Goal: Task Accomplishment & Management: Use online tool/utility

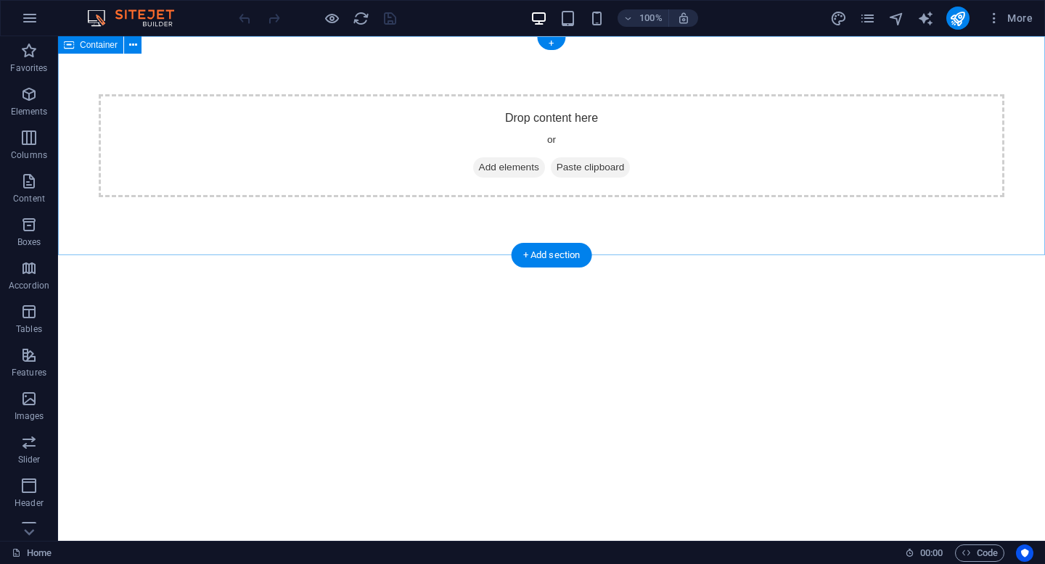
click at [570, 173] on span "Paste clipboard" at bounding box center [591, 167] width 80 height 20
click at [505, 171] on span "Add elements" at bounding box center [509, 167] width 72 height 20
click at [28, 13] on icon "button" at bounding box center [29, 17] width 17 height 17
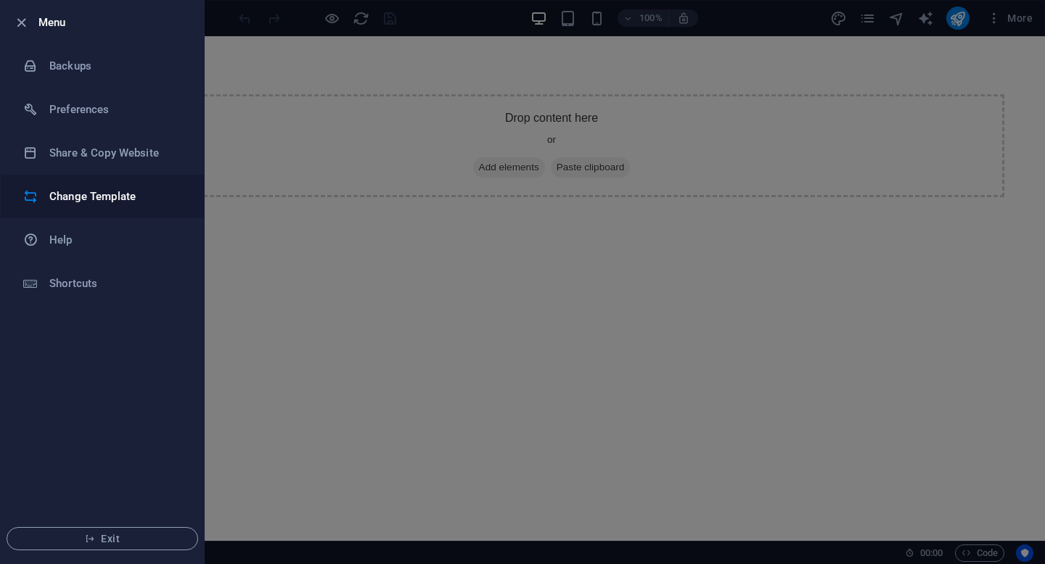
click at [100, 194] on h6 "Change Template" at bounding box center [116, 196] width 134 height 17
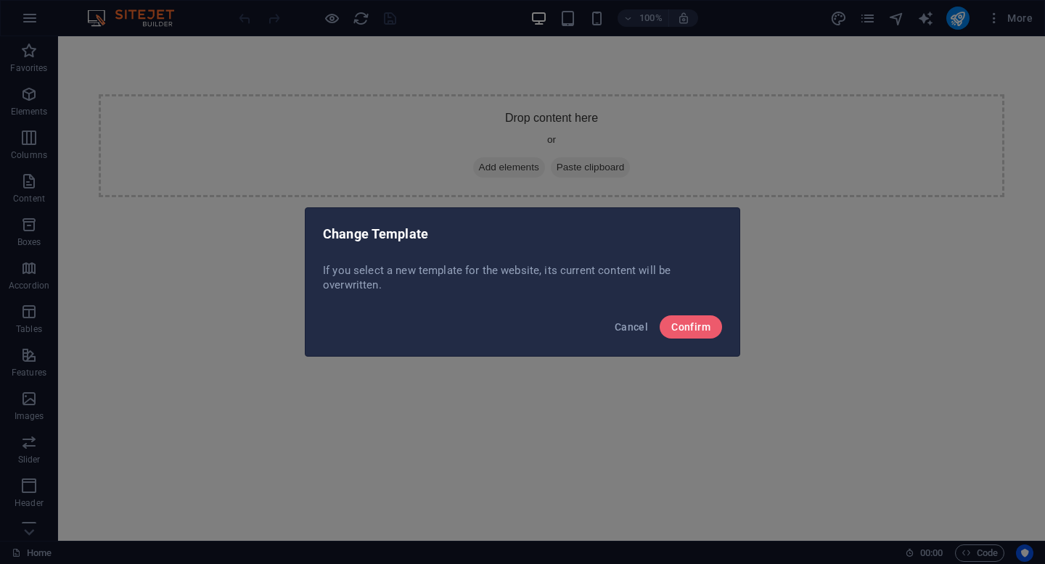
click at [707, 340] on div "Cancel Confirm" at bounding box center [522, 331] width 434 height 49
click at [699, 329] on span "Confirm" at bounding box center [690, 327] width 39 height 12
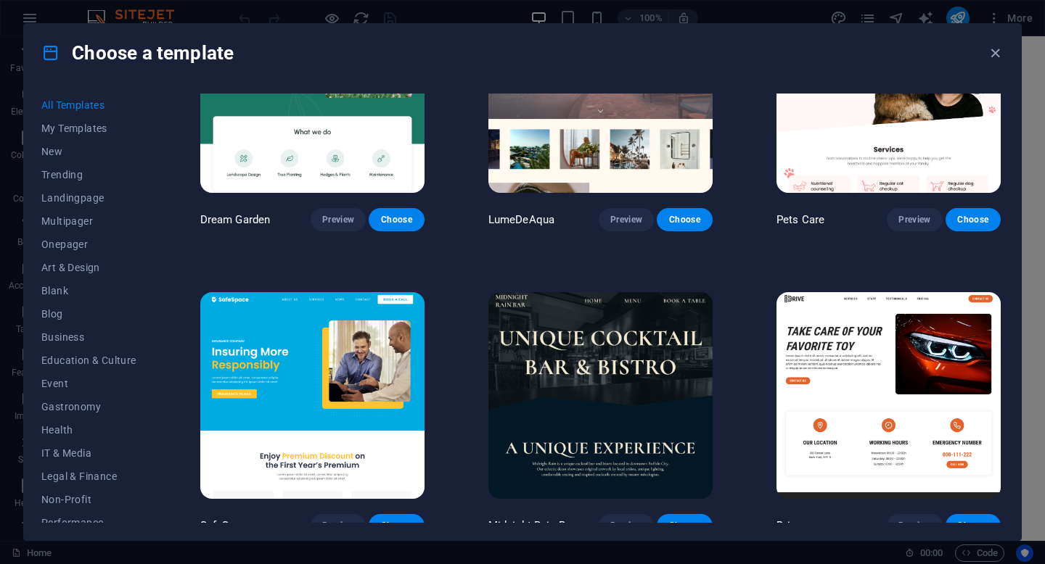
scroll to position [2562, 0]
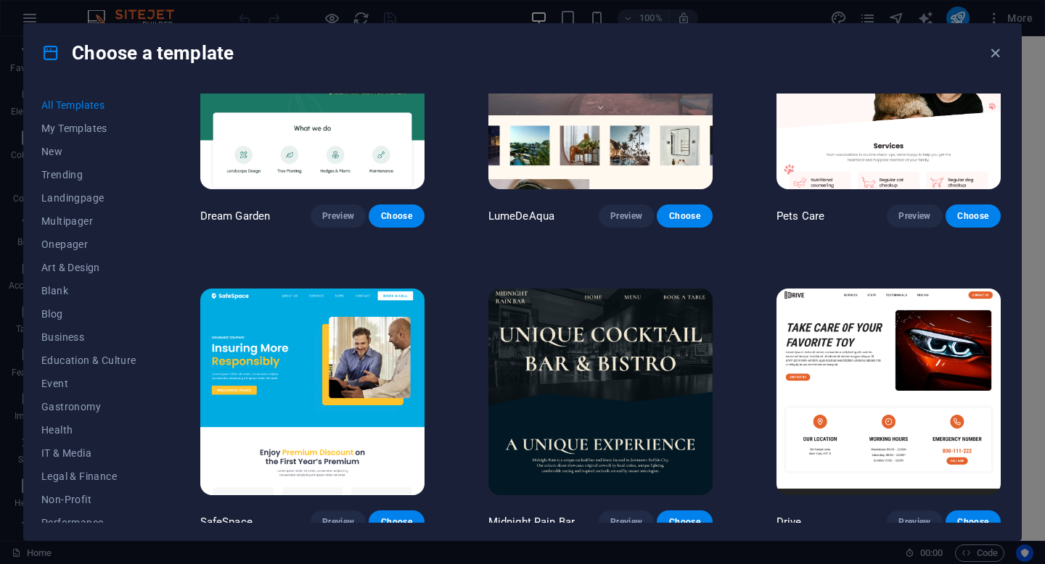
click at [584, 327] on img at bounding box center [600, 392] width 224 height 207
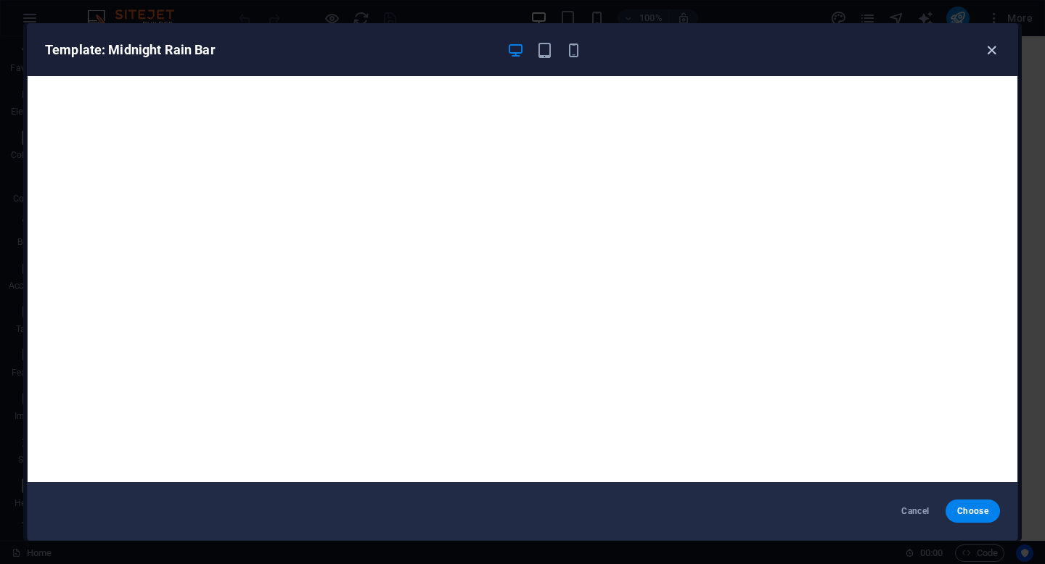
click at [986, 53] on icon "button" at bounding box center [991, 50] width 17 height 17
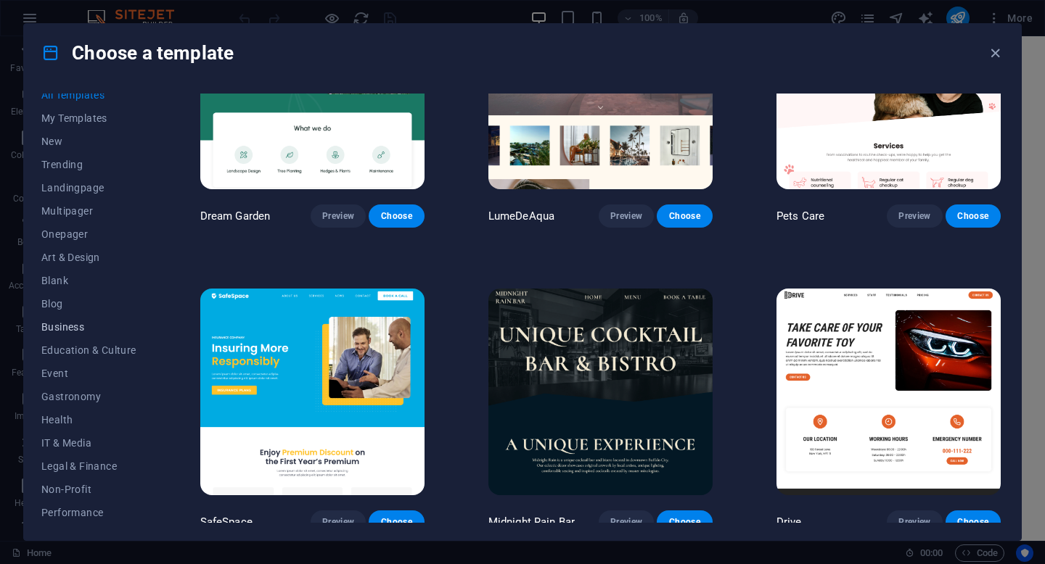
scroll to position [9, 0]
click at [74, 323] on span "Business" at bounding box center [88, 328] width 95 height 12
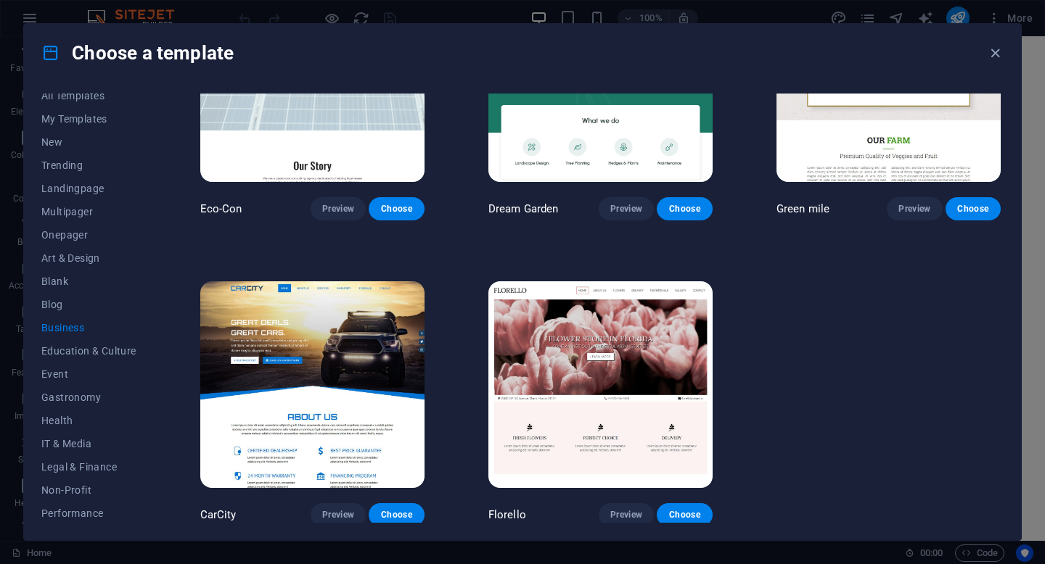
scroll to position [0, 0]
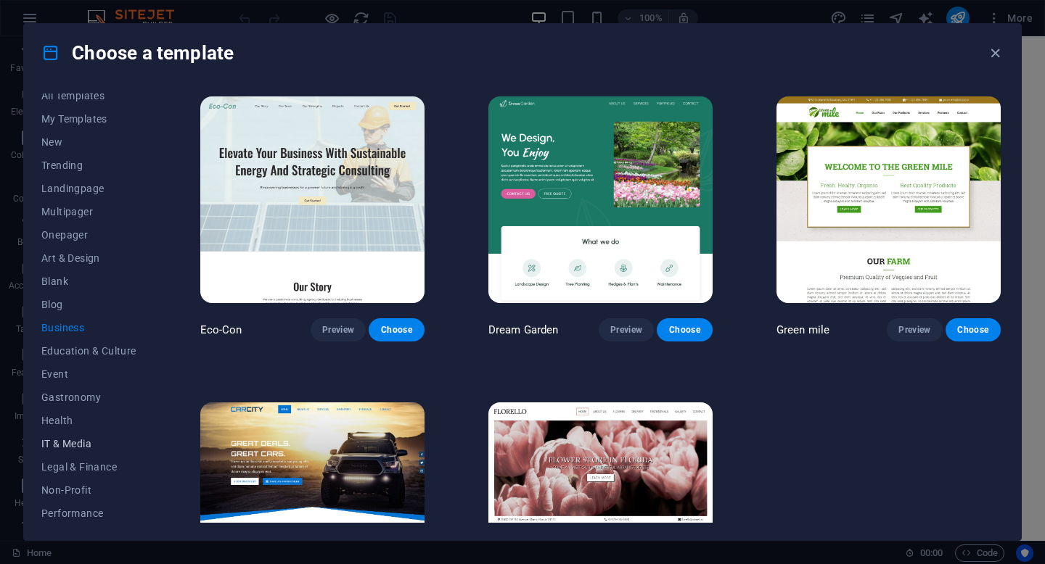
click at [76, 451] on button "IT & Media" at bounding box center [88, 443] width 95 height 23
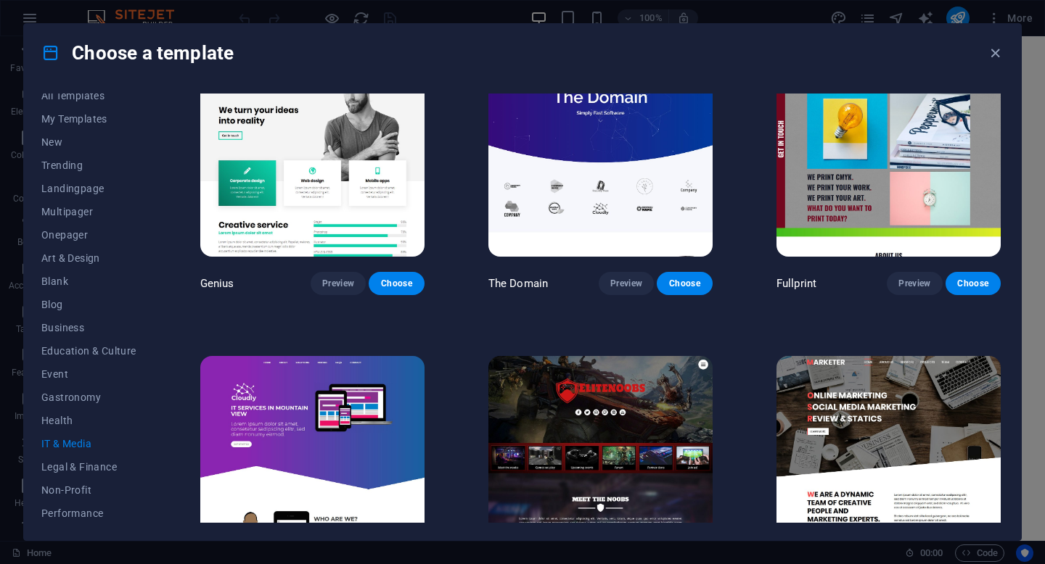
scroll to position [657, 0]
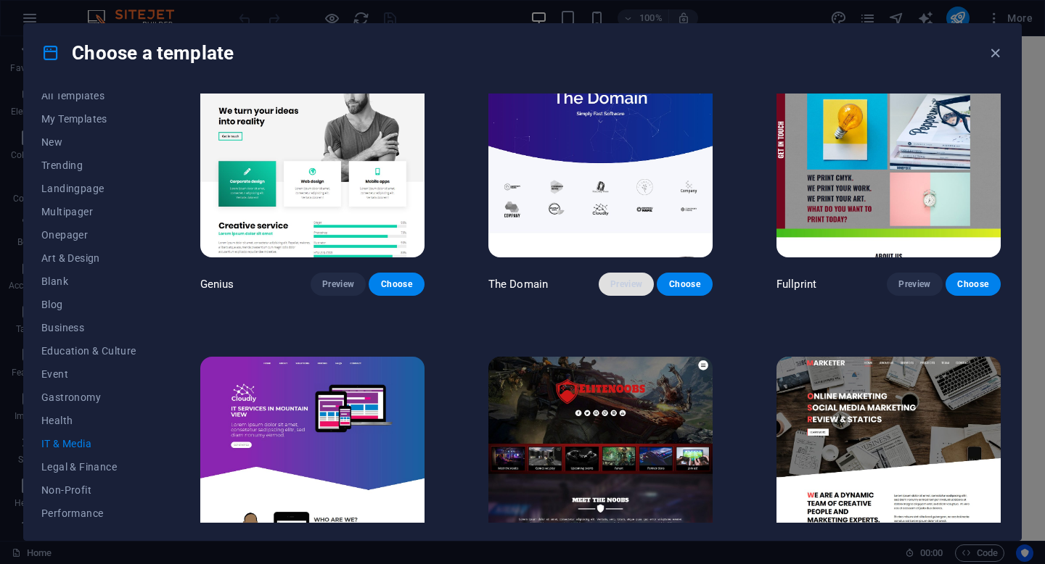
click at [639, 280] on span "Preview" at bounding box center [626, 285] width 32 height 12
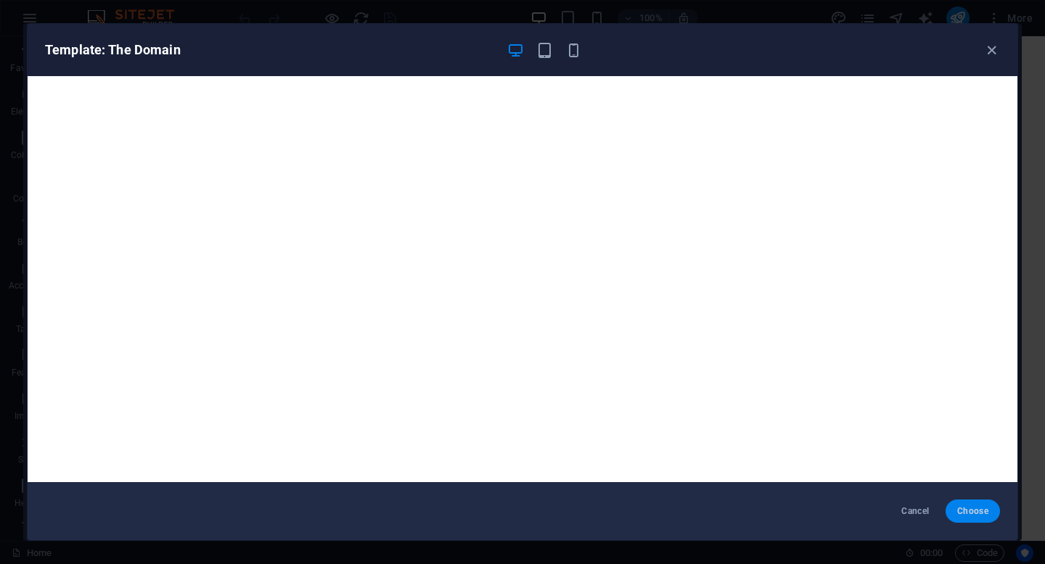
click at [966, 514] on span "Choose" at bounding box center [972, 512] width 31 height 12
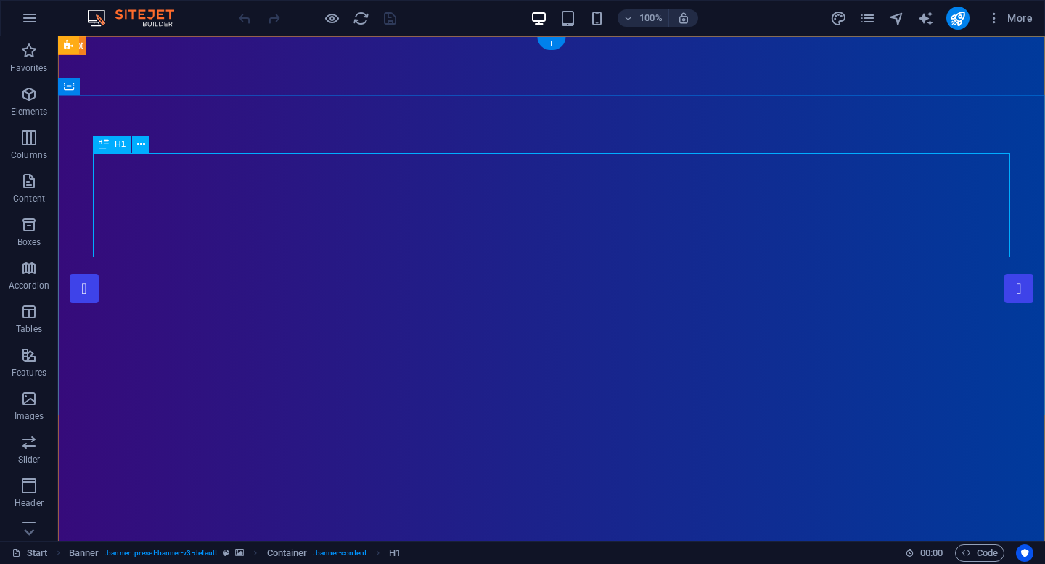
click at [103, 145] on icon at bounding box center [104, 144] width 10 height 17
click at [144, 143] on icon at bounding box center [141, 144] width 8 height 15
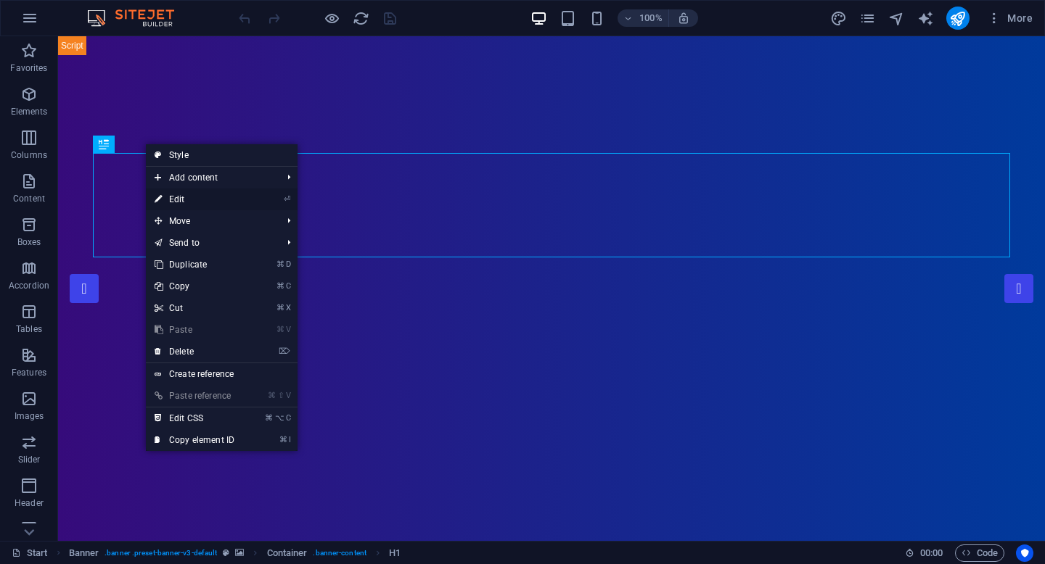
click at [183, 200] on link "⏎ Edit" at bounding box center [194, 200] width 97 height 22
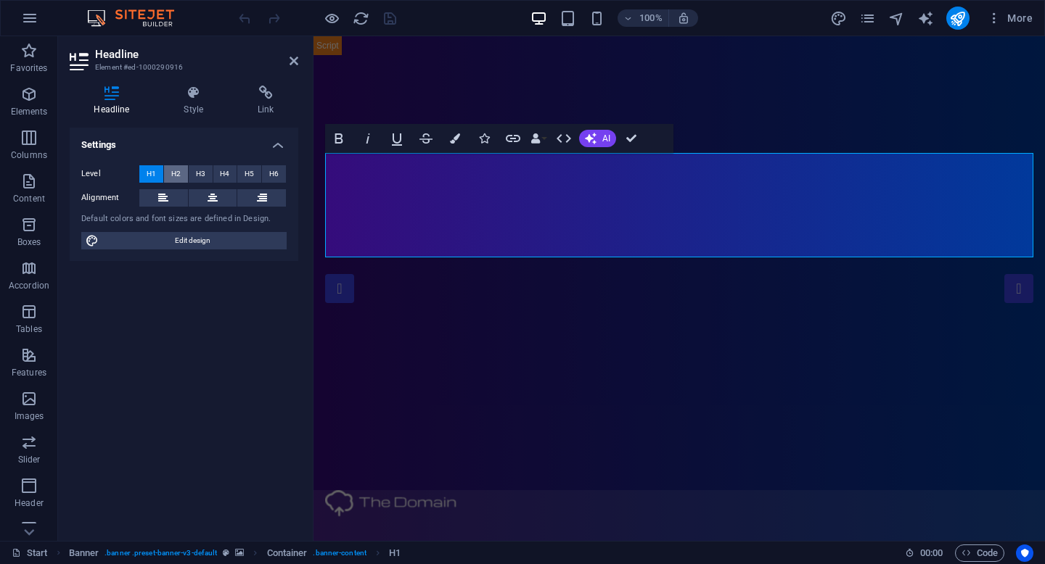
click at [178, 175] on span "H2" at bounding box center [175, 173] width 9 height 17
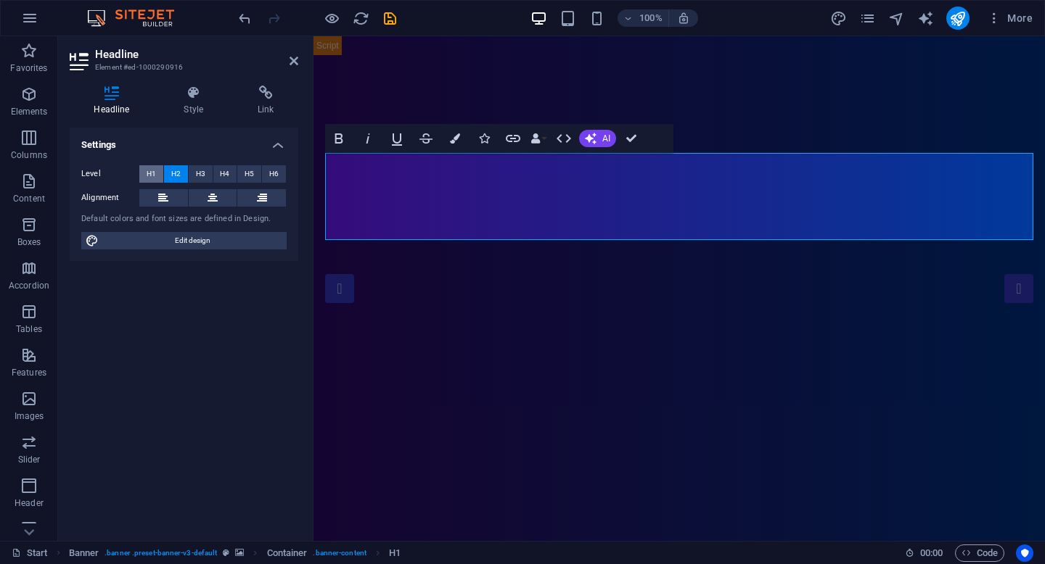
click at [155, 172] on span "H1" at bounding box center [151, 173] width 9 height 17
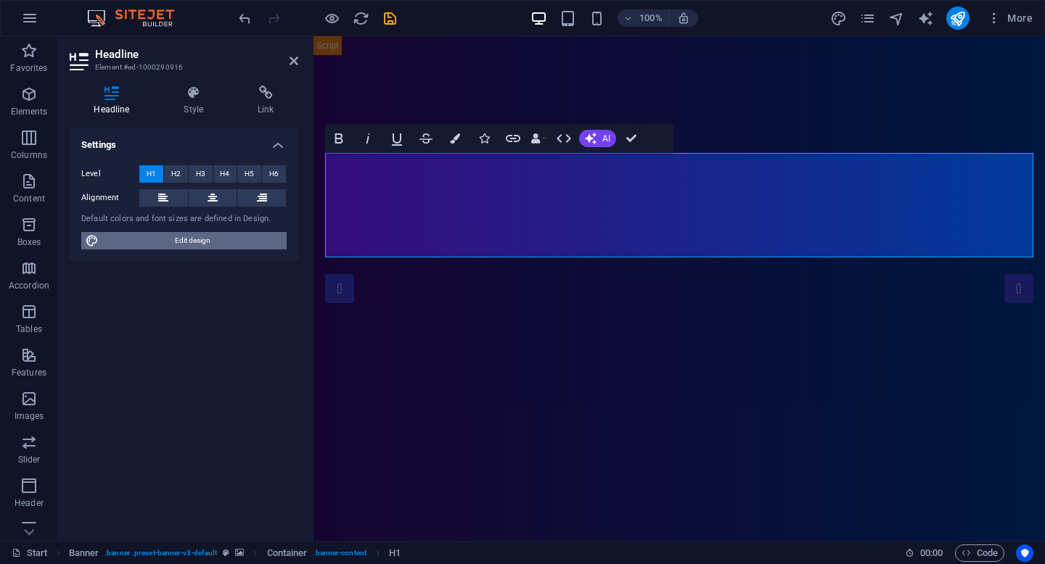
drag, startPoint x: 163, startPoint y: 237, endPoint x: 744, endPoint y: 280, distance: 582.1
click at [163, 237] on span "Edit design" at bounding box center [192, 240] width 179 height 17
select select "px"
select select "300"
select select "px"
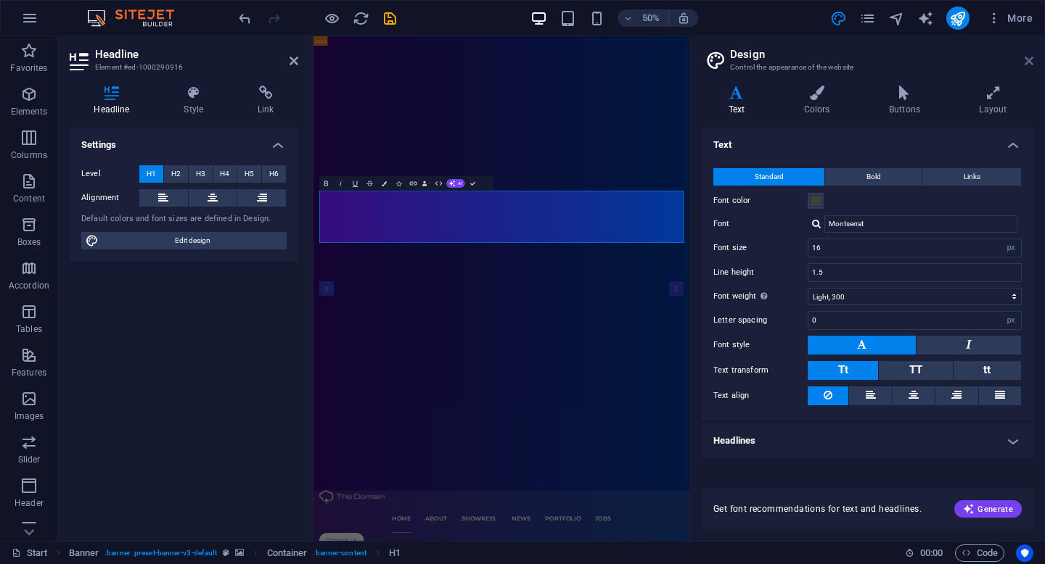
click at [1025, 59] on icon at bounding box center [1029, 61] width 9 height 12
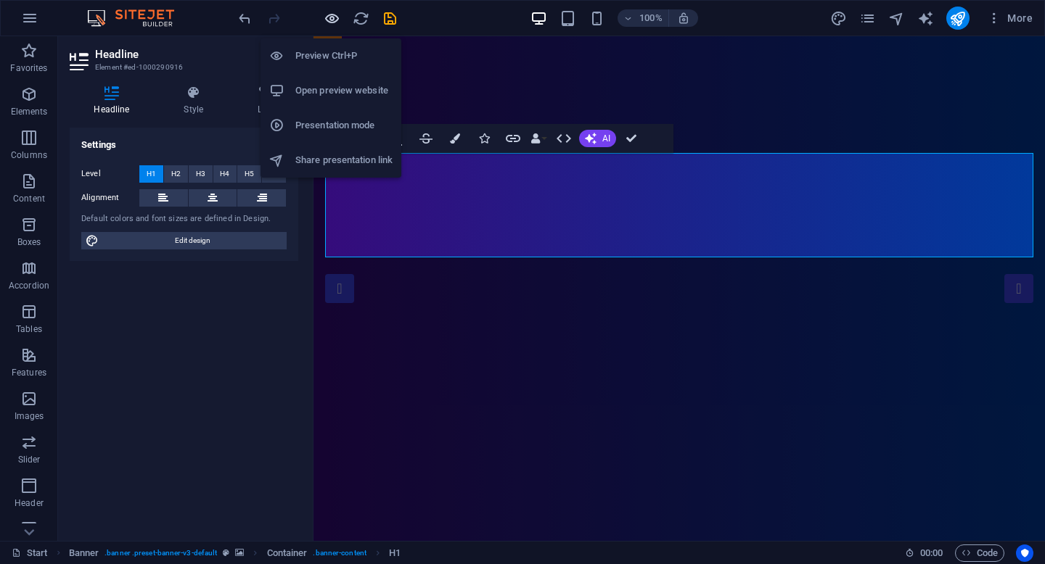
click at [331, 22] on icon "button" at bounding box center [332, 18] width 17 height 17
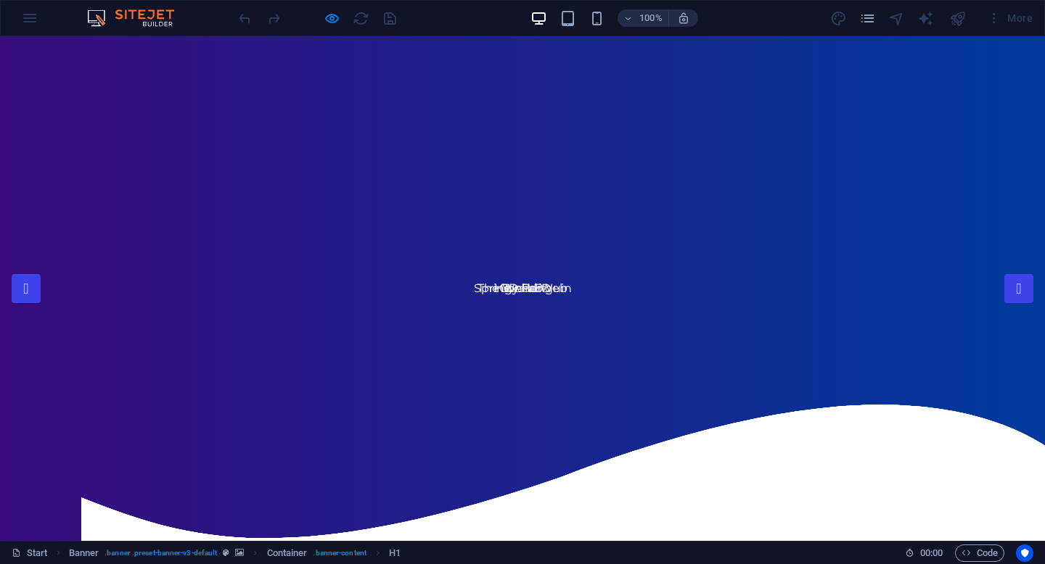
click at [155, 561] on img at bounding box center [129, 574] width 131 height 27
click at [101, 20] on img at bounding box center [137, 17] width 109 height 17
click at [364, 22] on div at bounding box center [317, 18] width 163 height 23
click at [395, 15] on div at bounding box center [317, 18] width 163 height 23
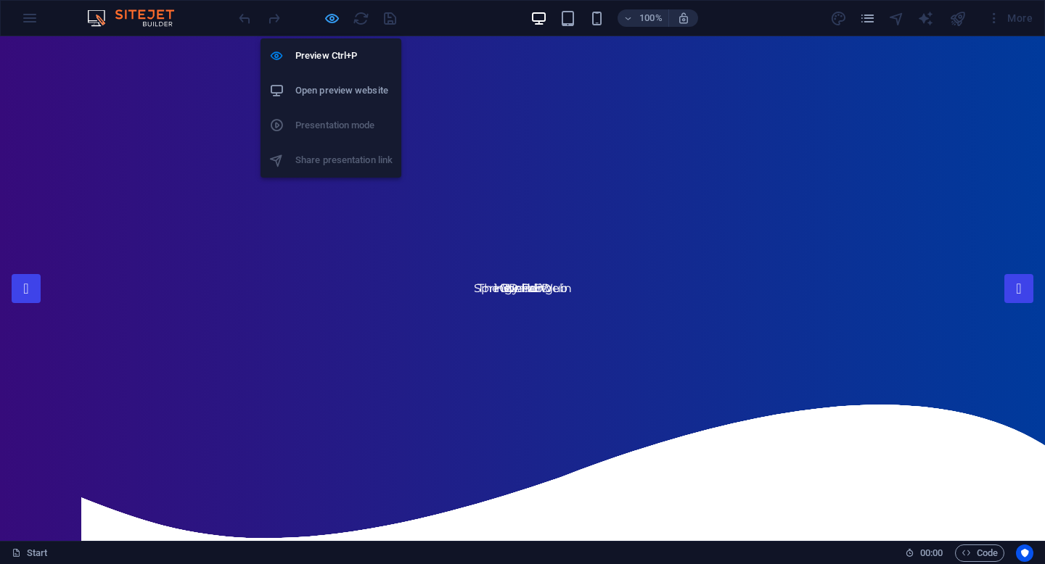
click at [330, 17] on icon "button" at bounding box center [332, 18] width 17 height 17
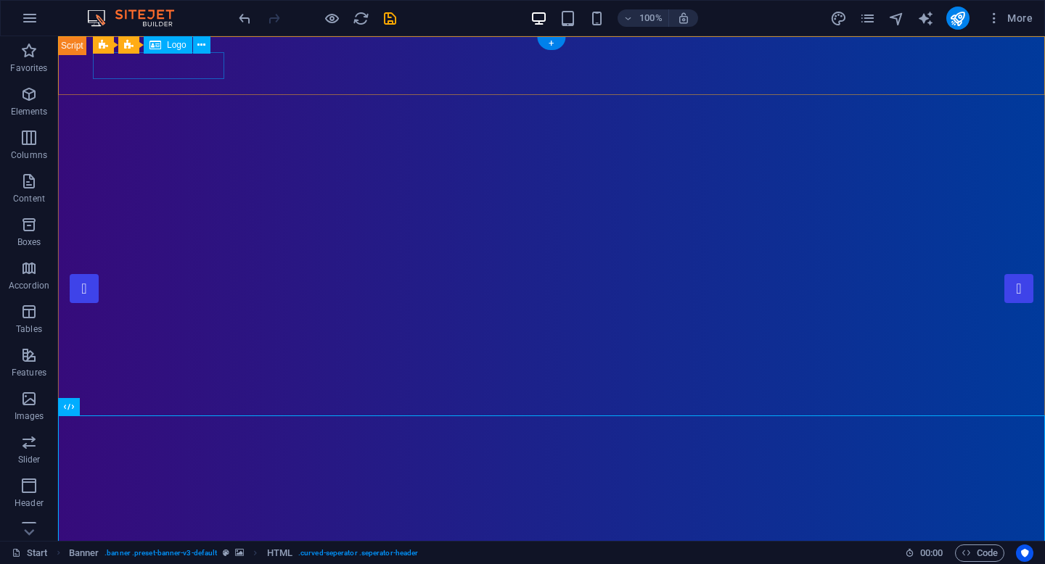
click at [154, 561] on div at bounding box center [551, 574] width 917 height 27
click at [161, 49] on div "Logo" at bounding box center [168, 44] width 49 height 17
click at [162, 44] on div "Logo" at bounding box center [168, 44] width 49 height 17
click at [200, 45] on icon at bounding box center [201, 45] width 8 height 15
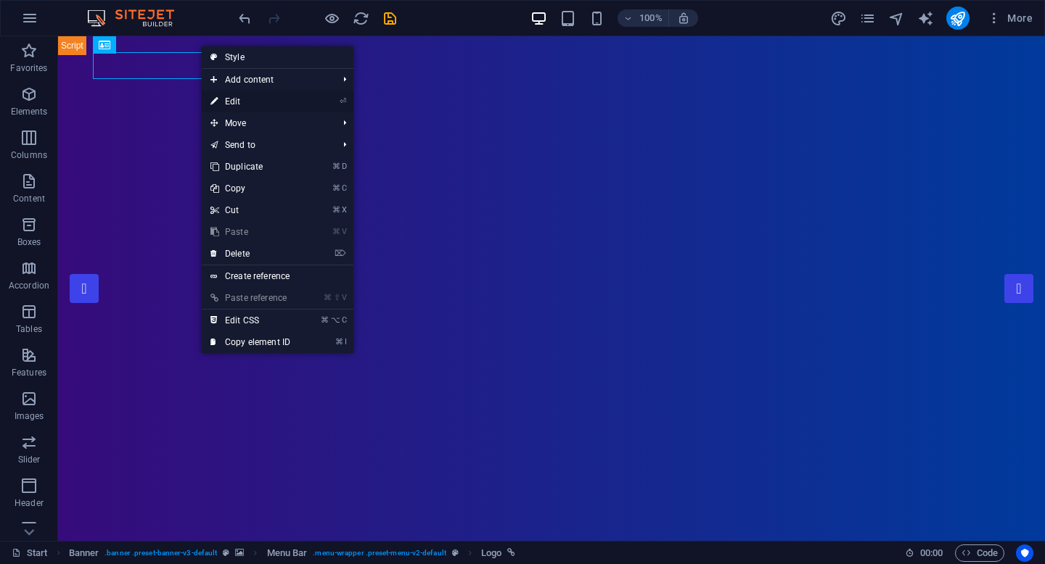
click at [229, 99] on link "⏎ Edit" at bounding box center [250, 102] width 97 height 22
select select "px"
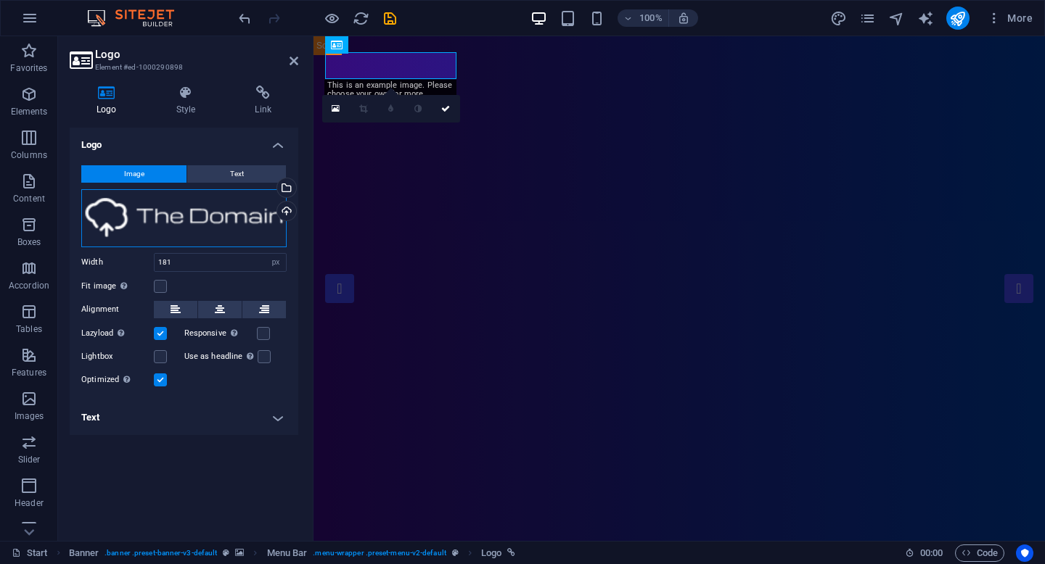
click at [208, 233] on div "Drag files here, click to choose files or select files from Files or our free s…" at bounding box center [183, 218] width 205 height 58
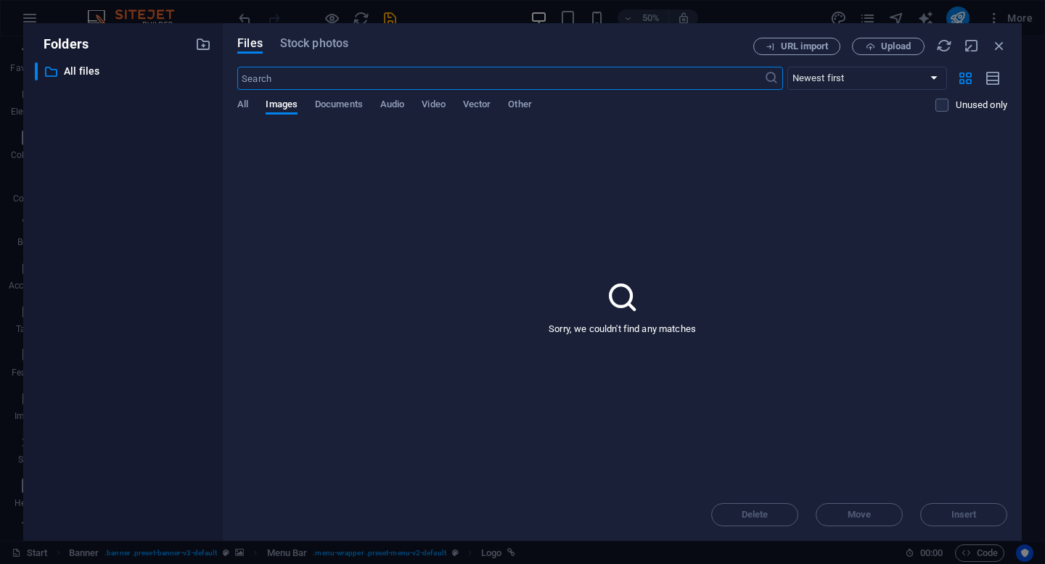
click at [250, 107] on div "All Images Documents Audio Video Vector Other" at bounding box center [586, 113] width 698 height 28
click at [242, 103] on span "All" at bounding box center [242, 106] width 11 height 20
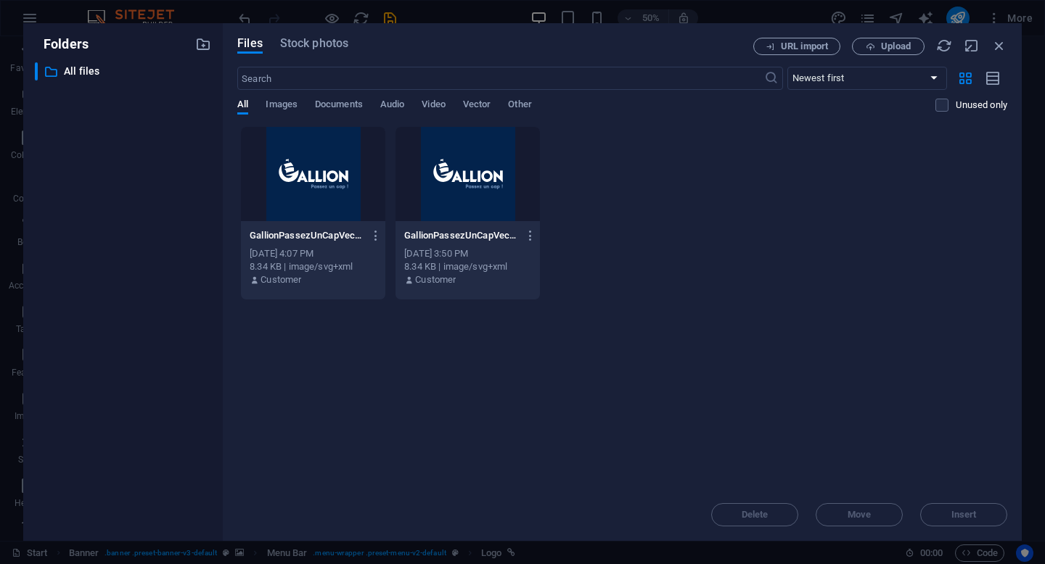
click at [461, 157] on div at bounding box center [467, 174] width 144 height 94
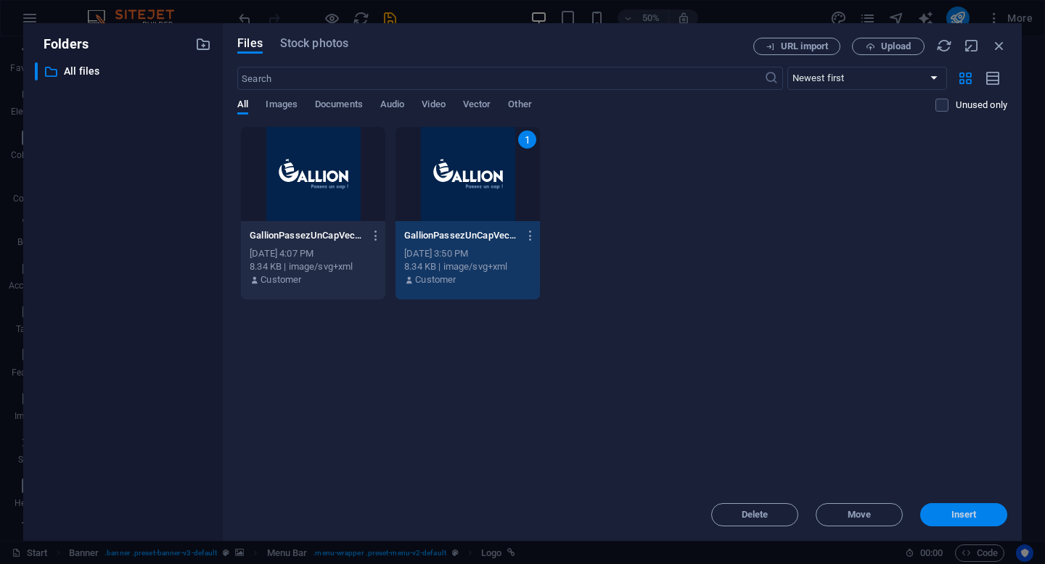
click at [960, 511] on span "Insert" at bounding box center [963, 515] width 25 height 9
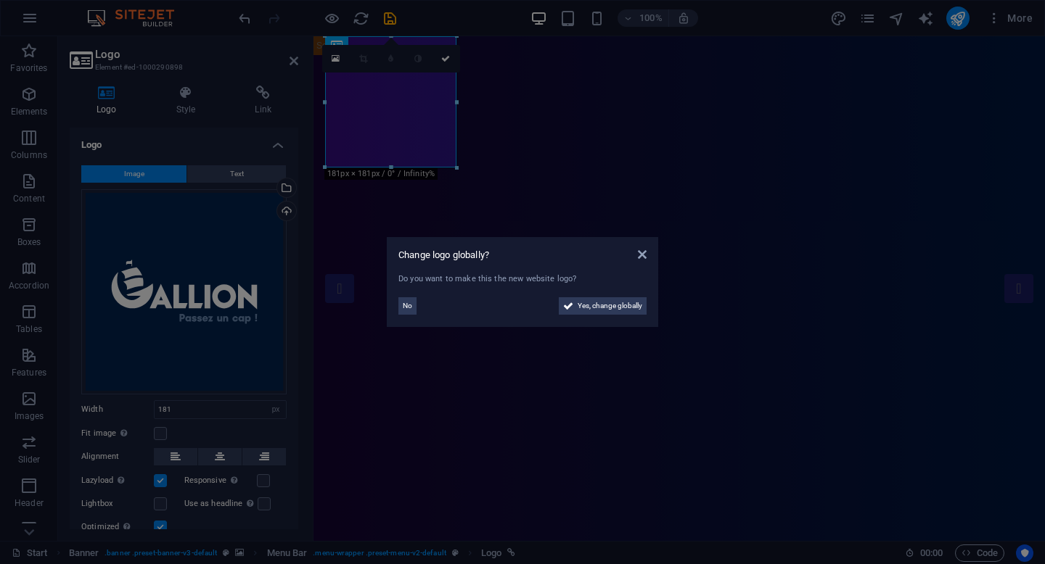
click at [628, 188] on aside "Change logo globally? Do you want to make this the new website logo? No Yes, ch…" at bounding box center [522, 282] width 1045 height 564
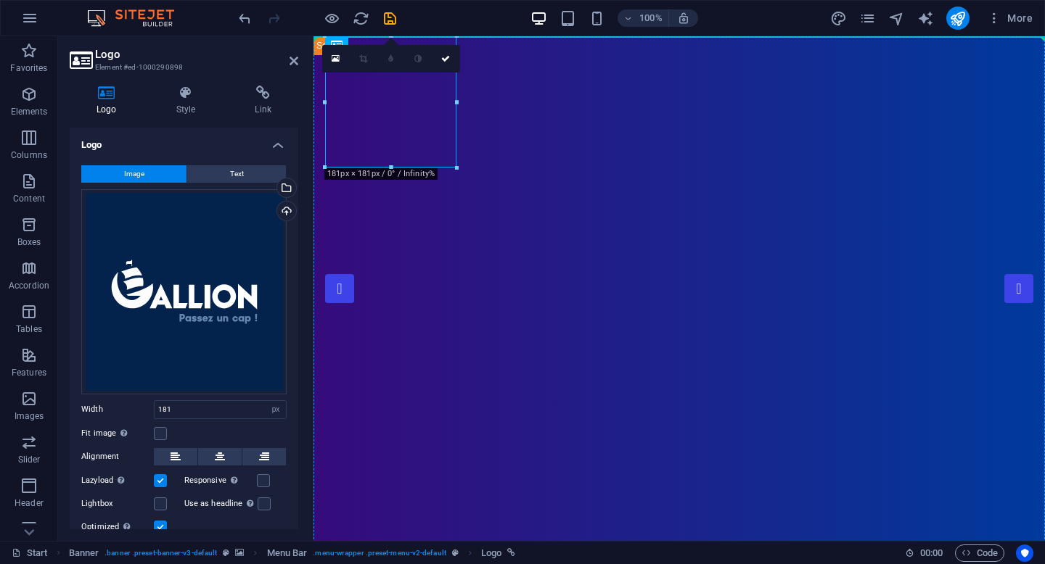
drag, startPoint x: 428, startPoint y: 104, endPoint x: 514, endPoint y: 189, distance: 121.1
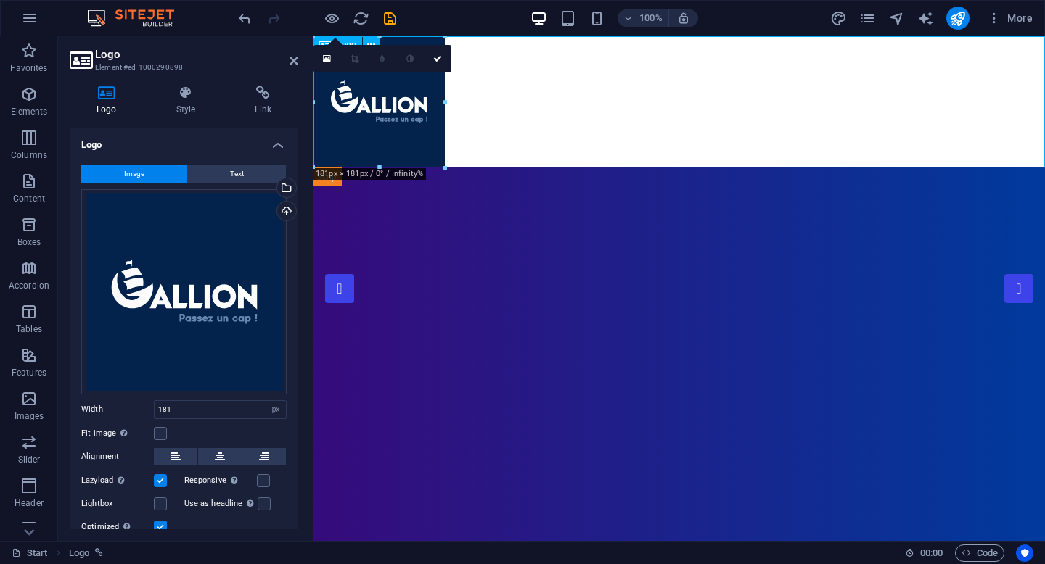
drag, startPoint x: 408, startPoint y: 104, endPoint x: 455, endPoint y: 102, distance: 46.5
click at [455, 102] on div at bounding box center [678, 101] width 731 height 131
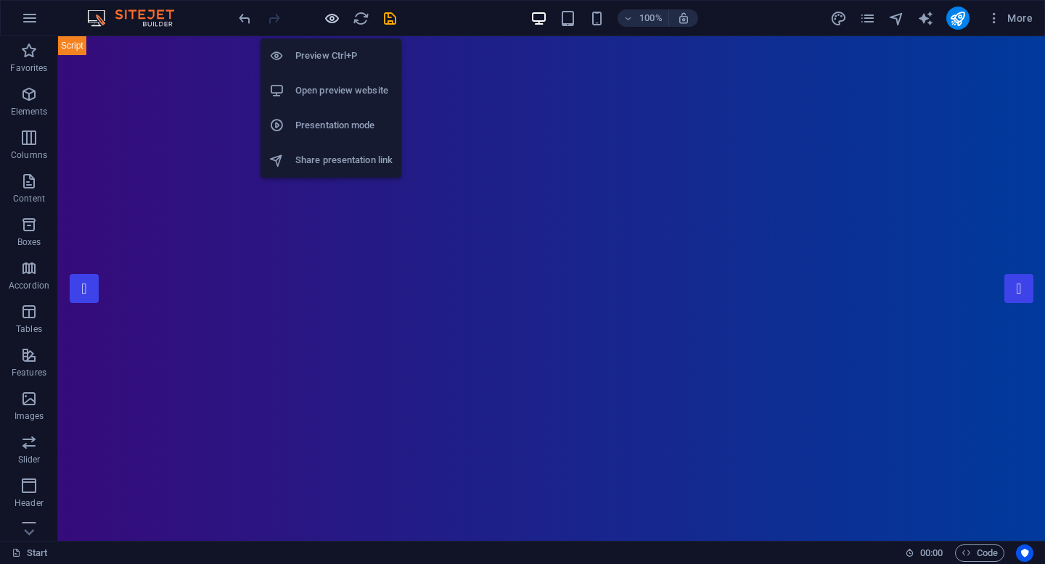
click at [333, 20] on icon "button" at bounding box center [332, 18] width 17 height 17
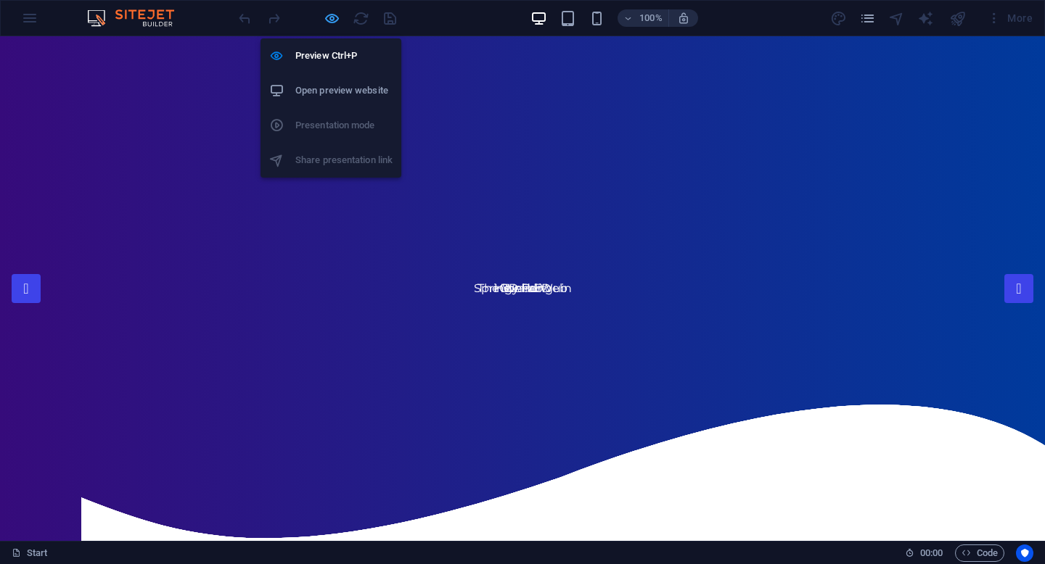
click at [326, 20] on icon "button" at bounding box center [332, 18] width 17 height 17
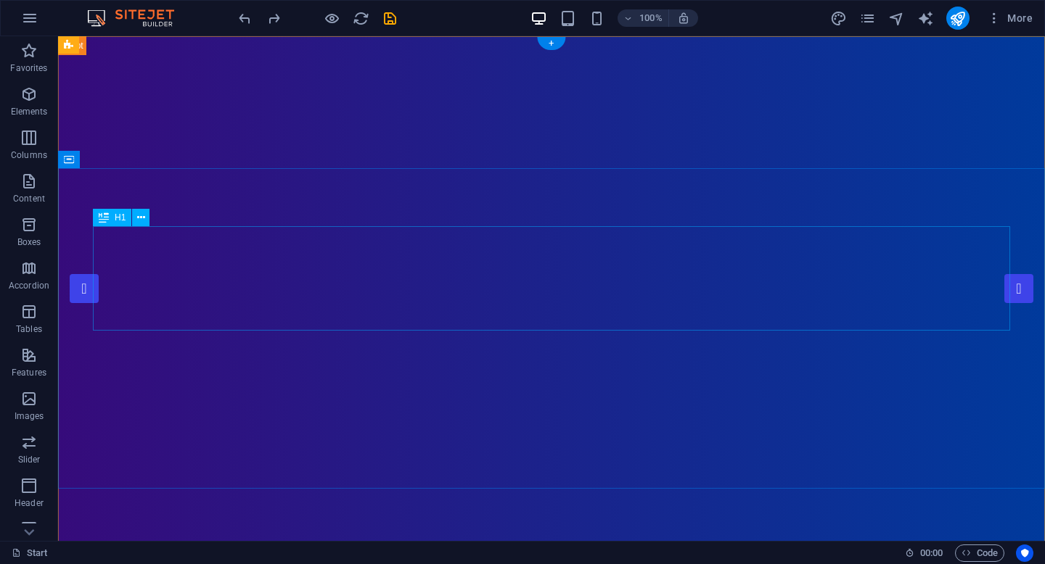
click at [141, 217] on icon at bounding box center [141, 217] width 8 height 15
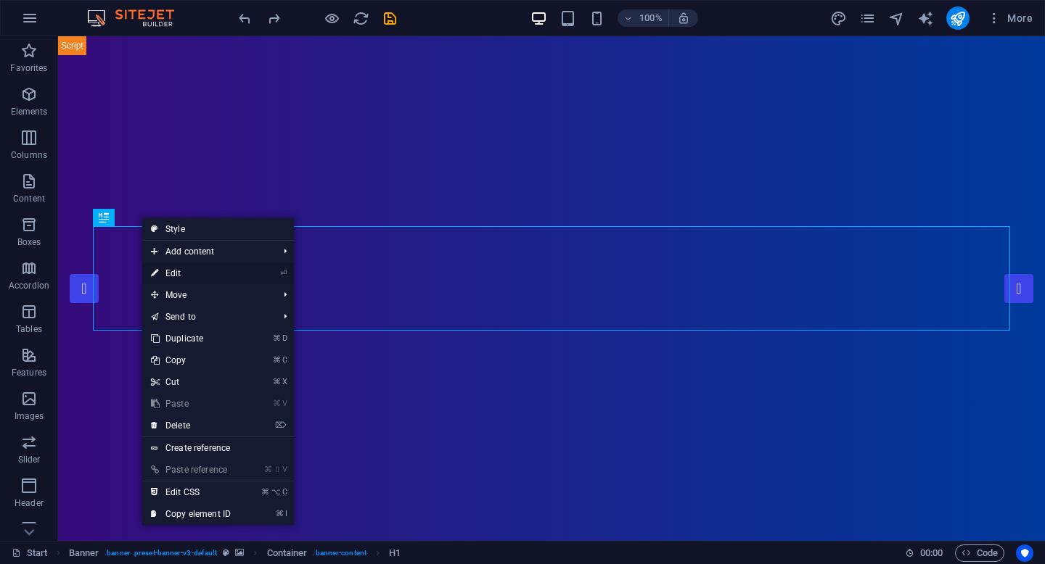
click at [188, 277] on link "⏎ Edit" at bounding box center [190, 274] width 97 height 22
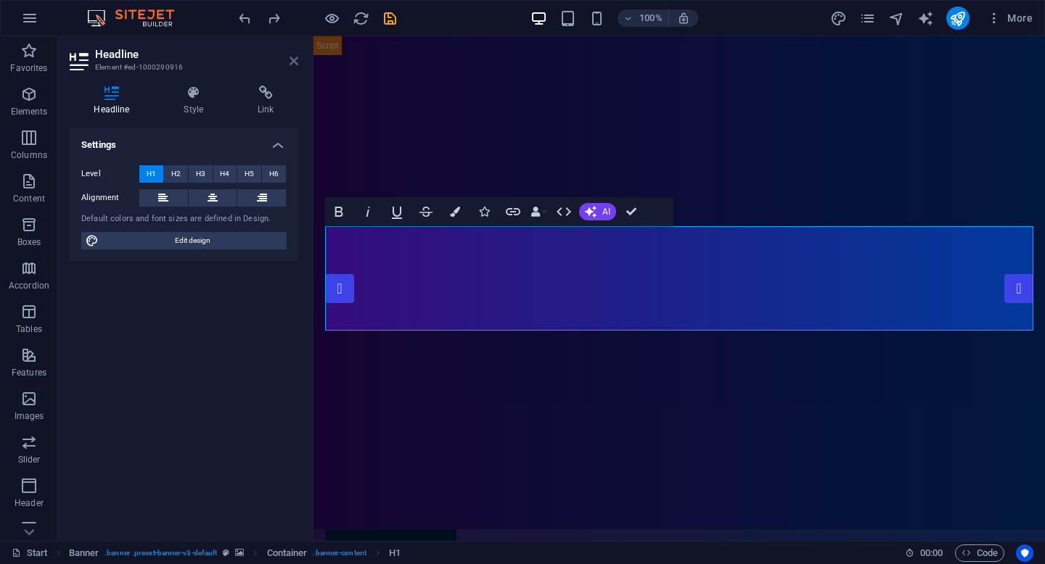
click at [293, 67] on link at bounding box center [294, 61] width 9 height 12
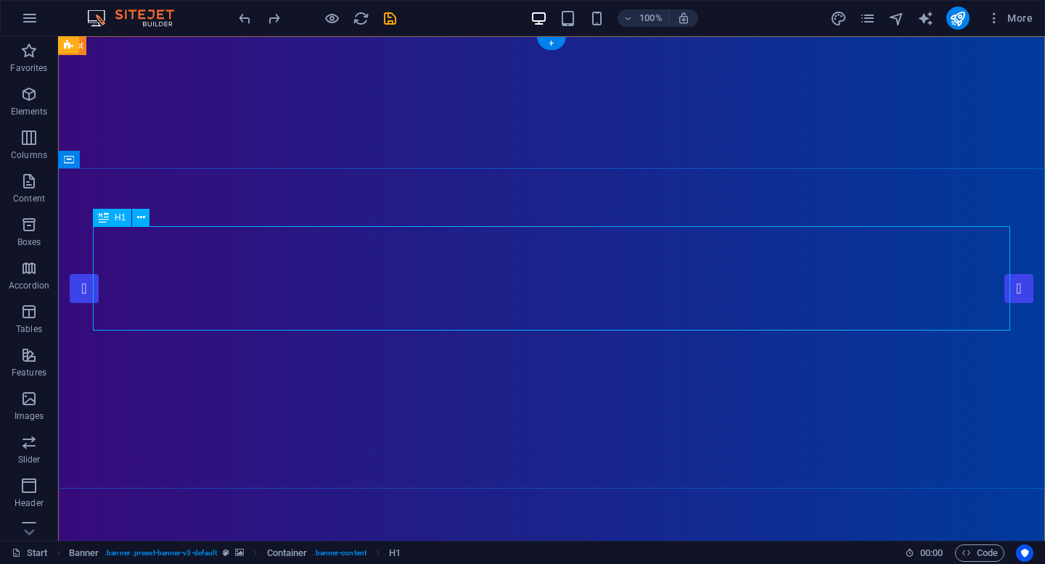
click at [148, 217] on button at bounding box center [140, 217] width 17 height 17
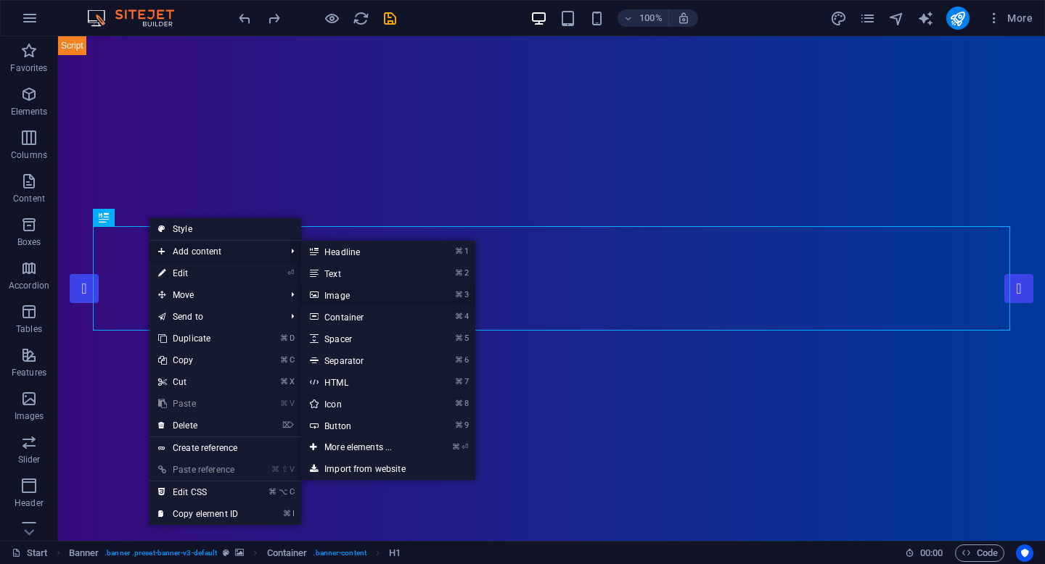
drag, startPoint x: 339, startPoint y: 291, endPoint x: 25, endPoint y: 255, distance: 315.5
click at [339, 291] on link "⌘ 3 Image" at bounding box center [361, 295] width 120 height 22
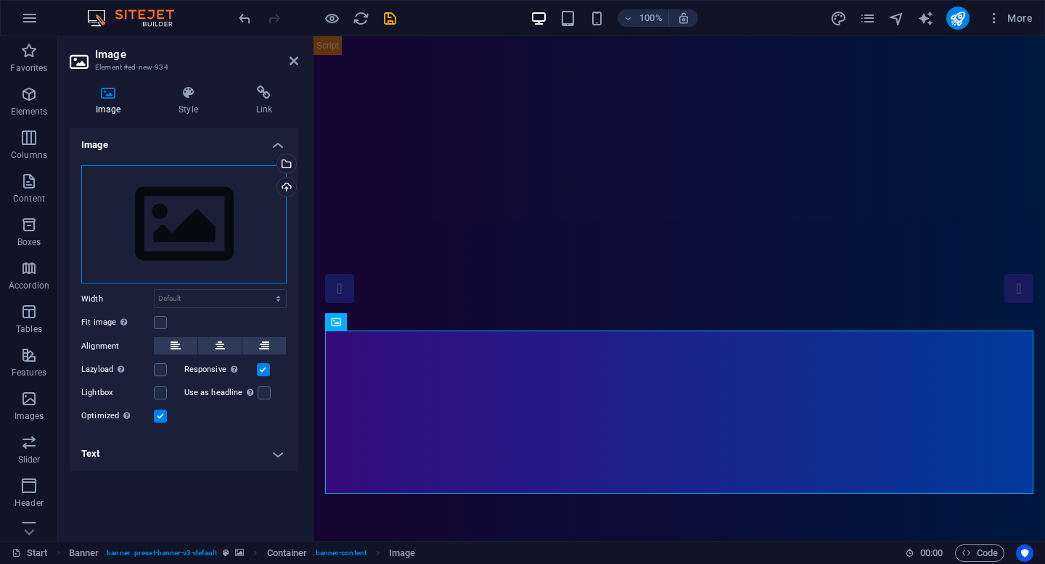
click at [226, 208] on div "Drag files here, click to choose files or select files from Files or our free s…" at bounding box center [183, 224] width 205 height 119
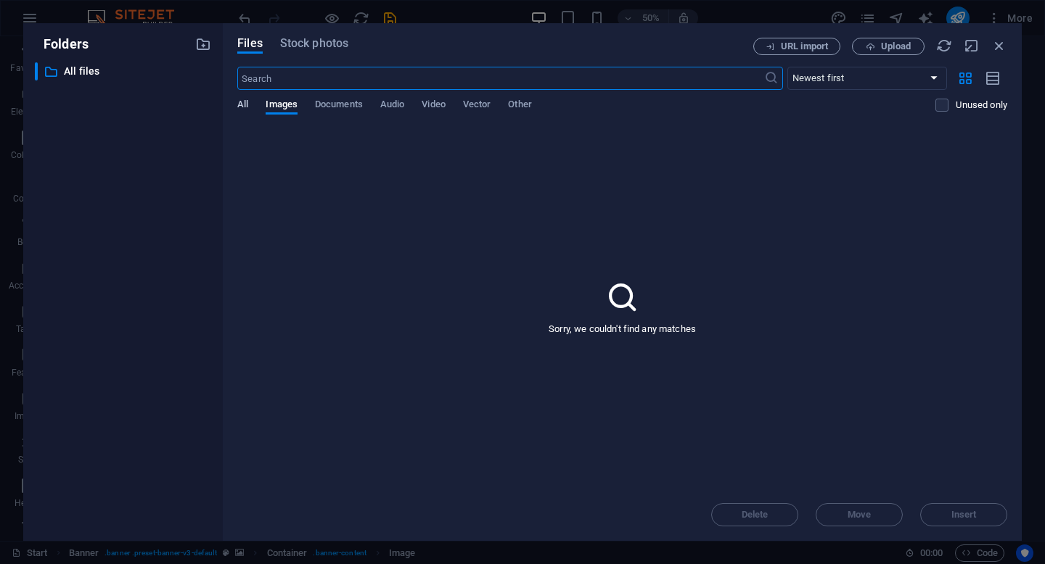
click at [244, 107] on span "All" at bounding box center [242, 106] width 11 height 20
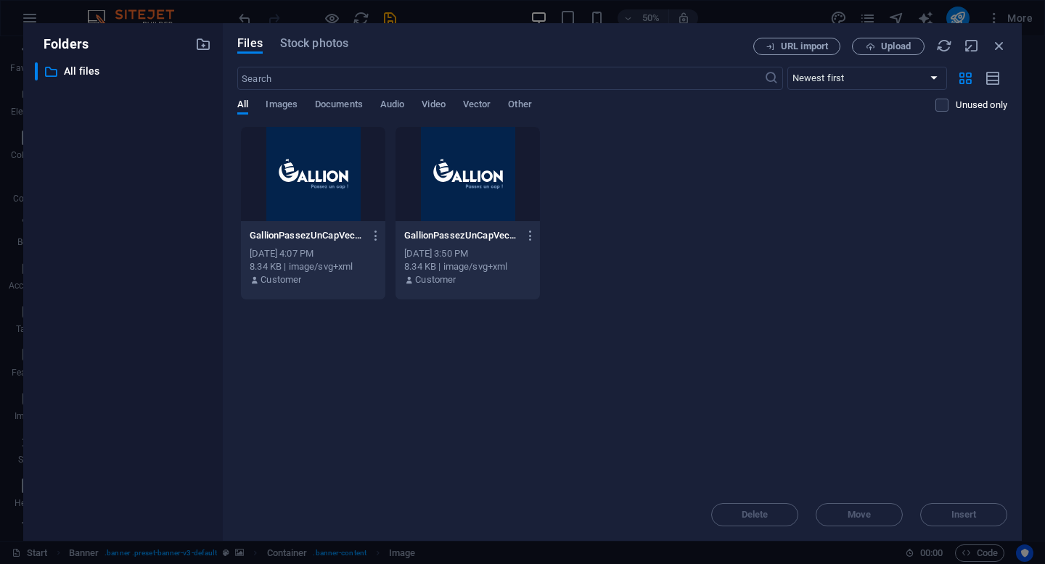
click at [438, 173] on div at bounding box center [467, 174] width 144 height 94
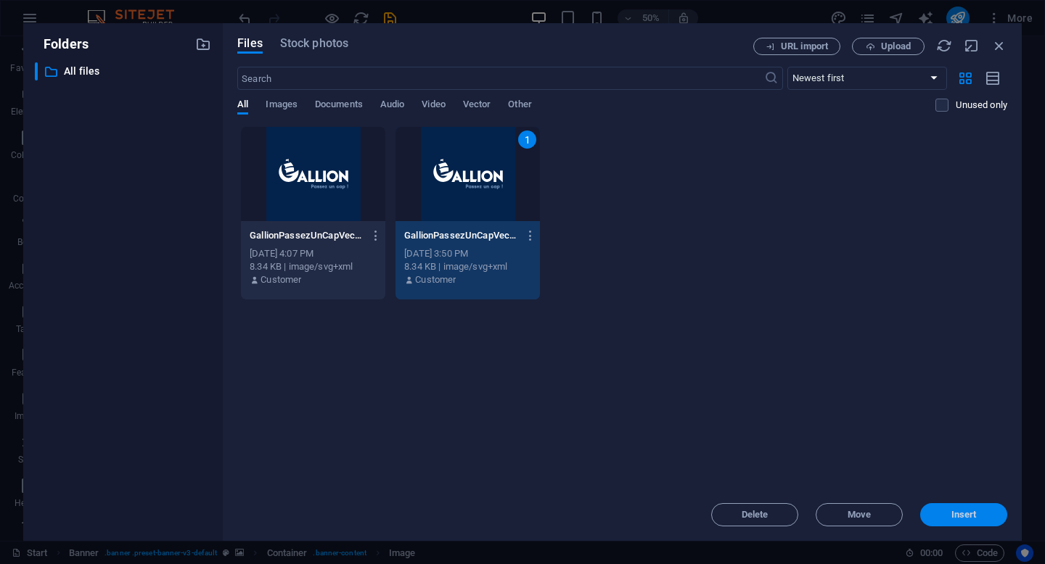
click at [950, 511] on span "Insert" at bounding box center [963, 515] width 75 height 9
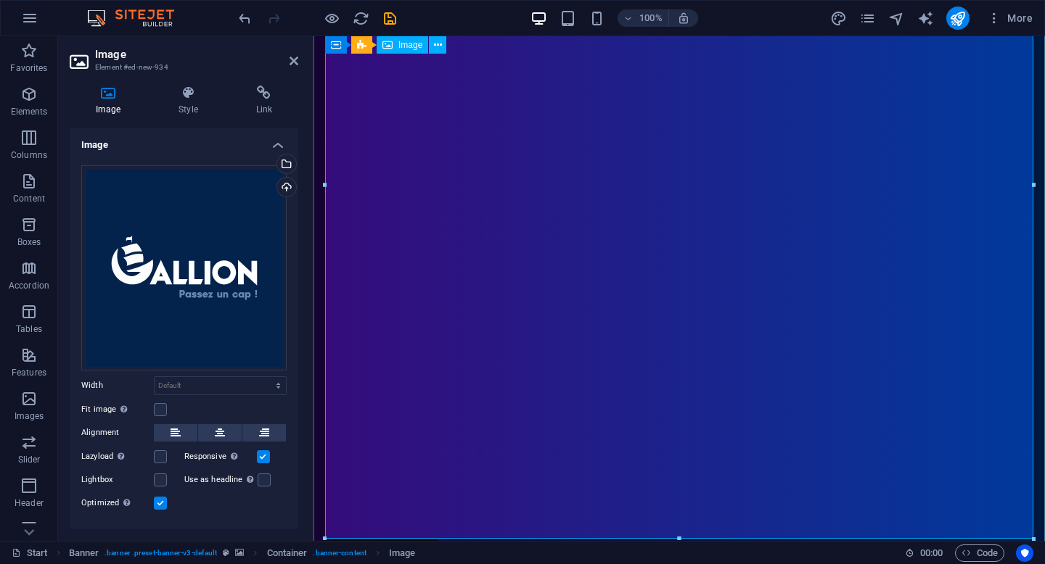
scroll to position [339, 0]
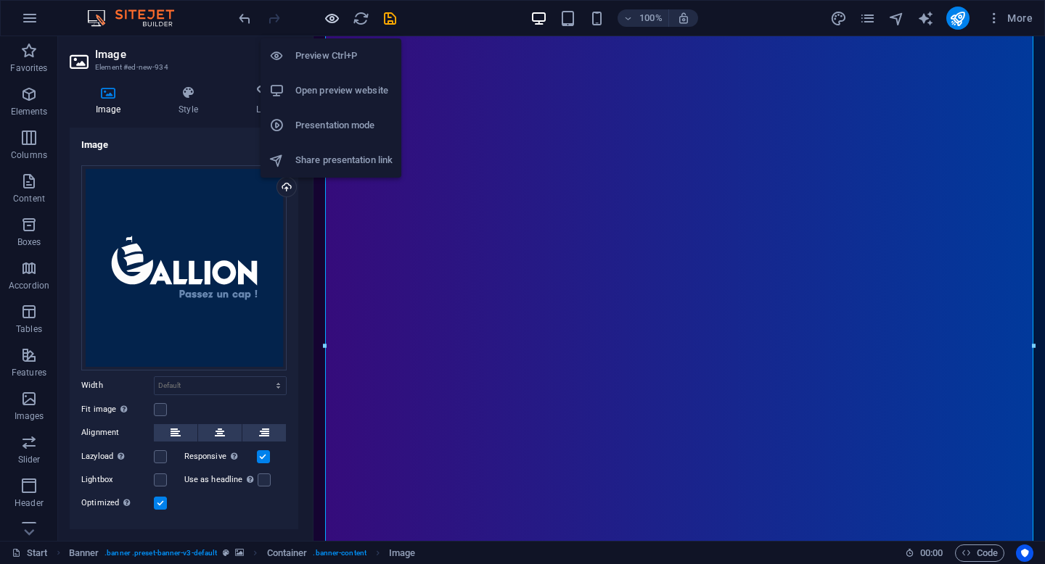
click at [327, 19] on icon "button" at bounding box center [332, 18] width 17 height 17
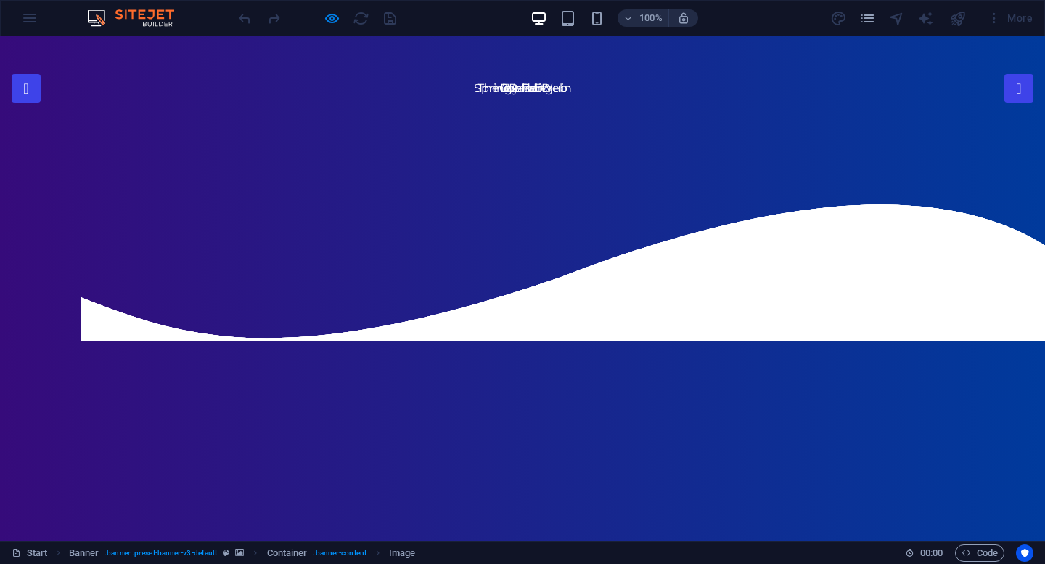
scroll to position [0, 0]
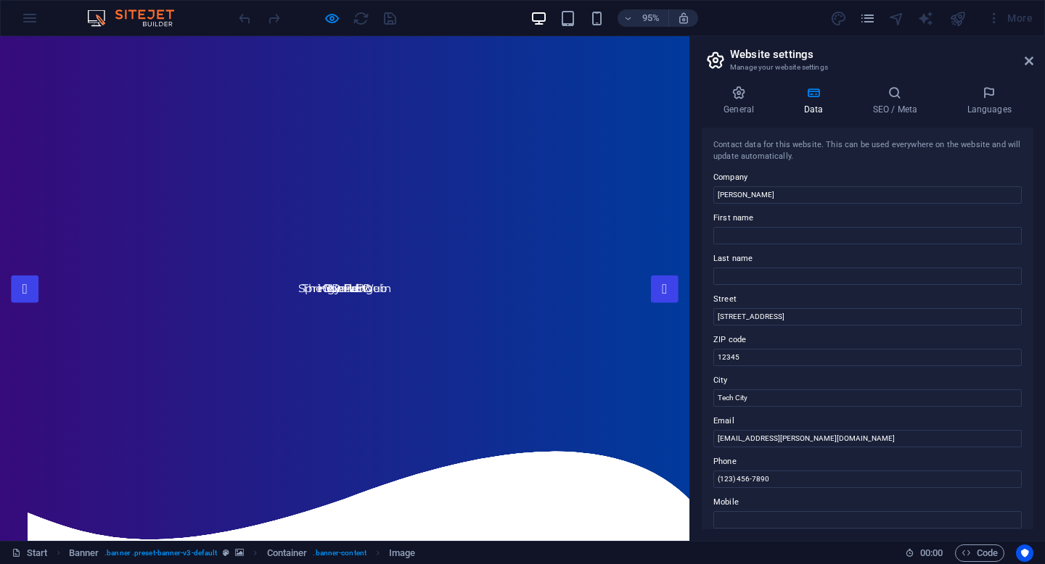
click at [1033, 54] on aside "Website settings Manage your website settings General Data SEO / Meta Languages…" at bounding box center [867, 288] width 356 height 505
click at [1025, 63] on icon at bounding box center [1029, 61] width 9 height 12
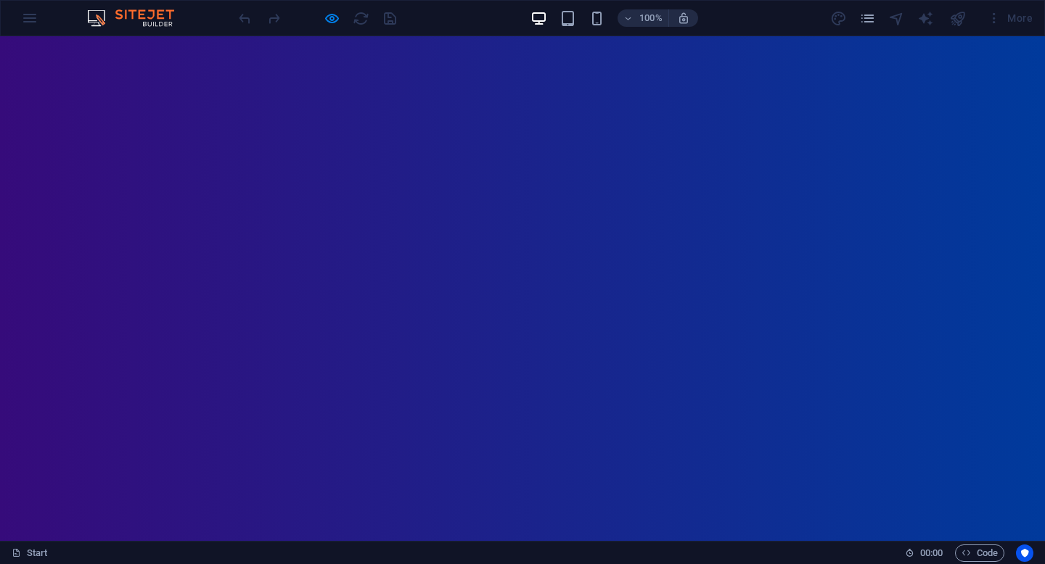
scroll to position [870, 0]
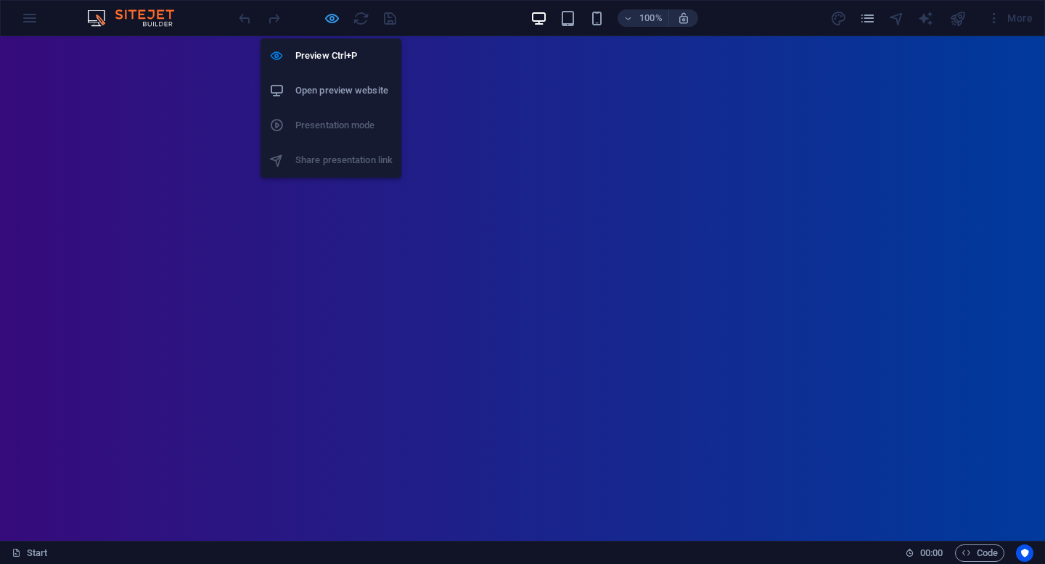
click at [334, 17] on icon "button" at bounding box center [332, 18] width 17 height 17
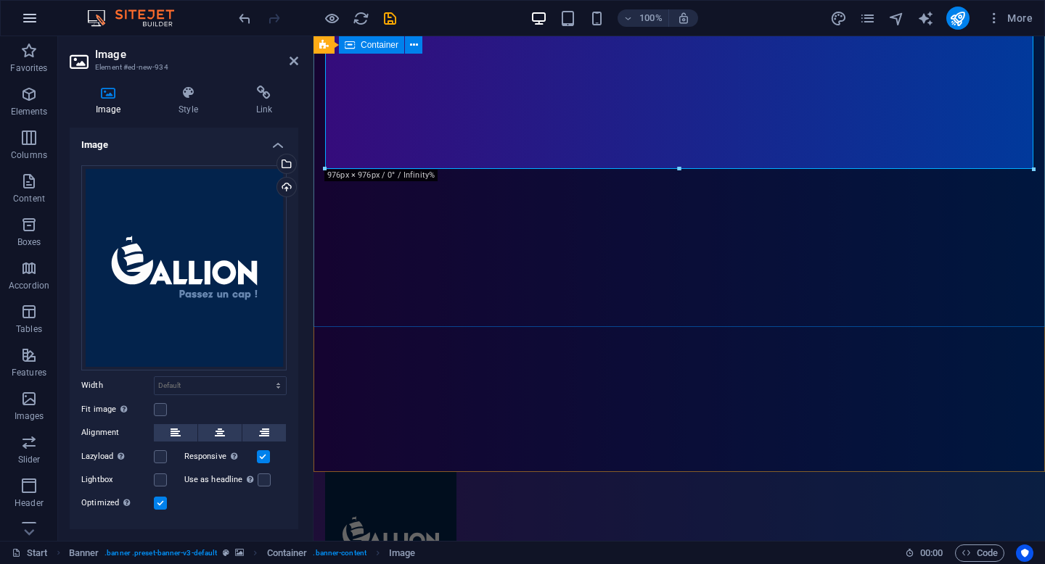
click at [36, 19] on icon "button" at bounding box center [29, 17] width 17 height 17
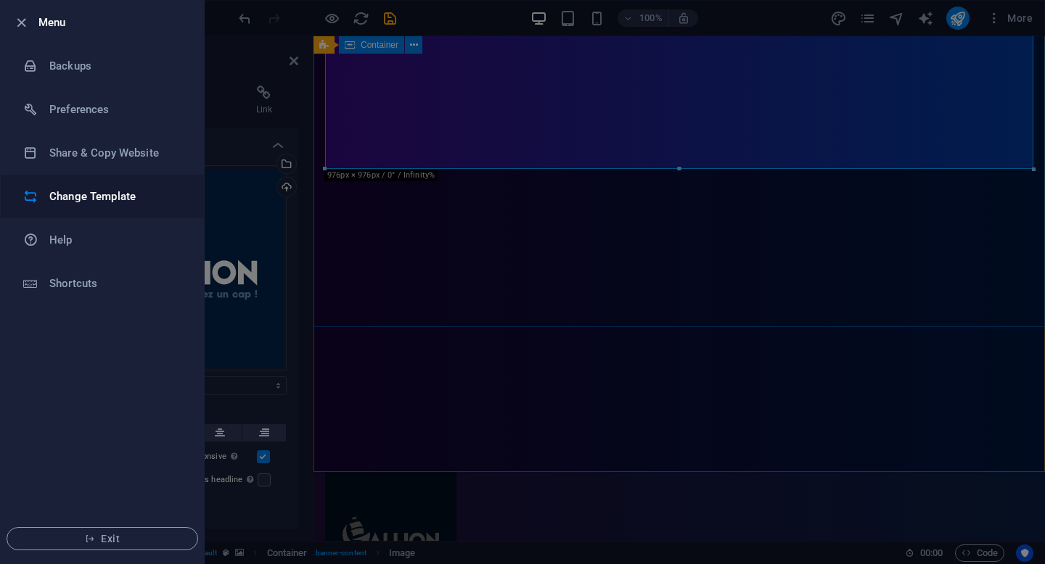
click at [86, 197] on h6 "Change Template" at bounding box center [116, 196] width 134 height 17
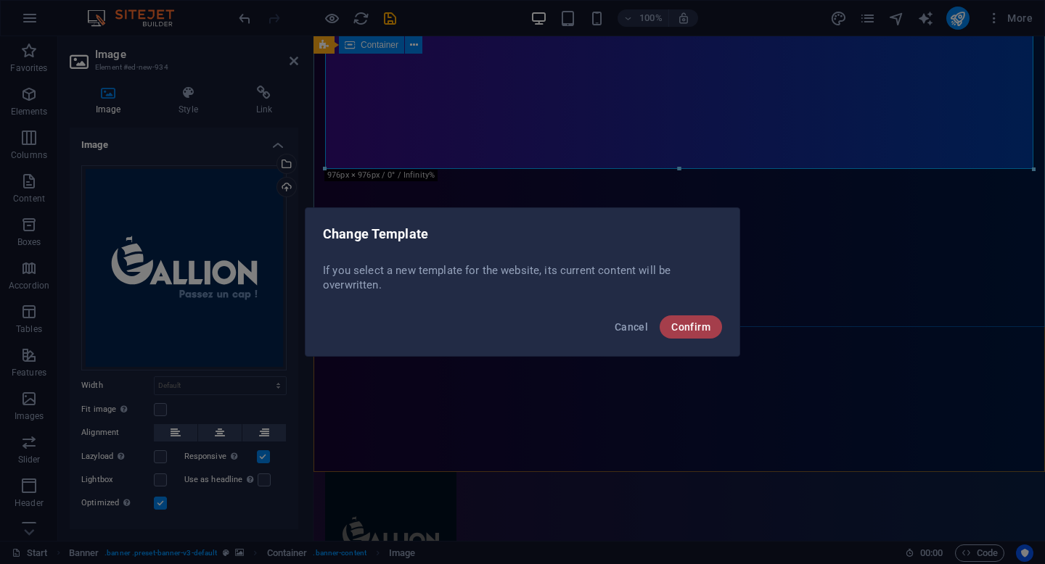
click at [683, 332] on span "Confirm" at bounding box center [690, 327] width 39 height 12
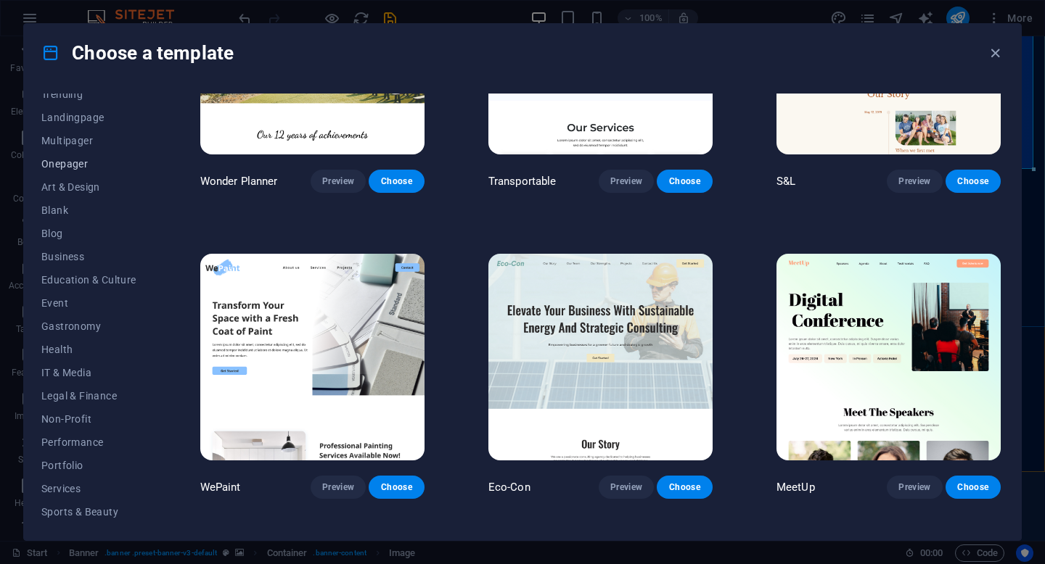
scroll to position [59, 0]
click at [79, 143] on span "Landingpage" at bounding box center [88, 139] width 95 height 12
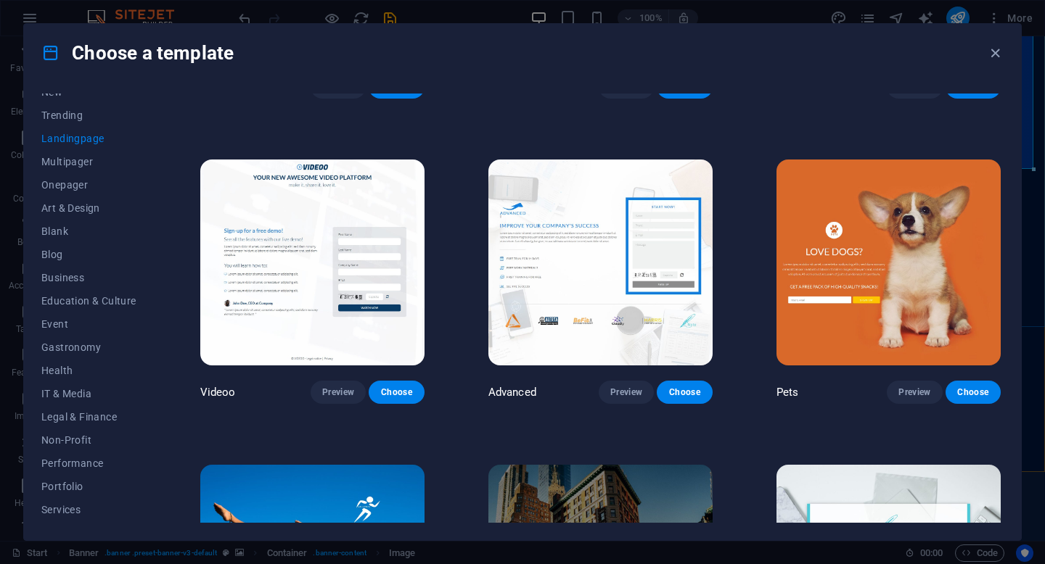
scroll to position [659, 0]
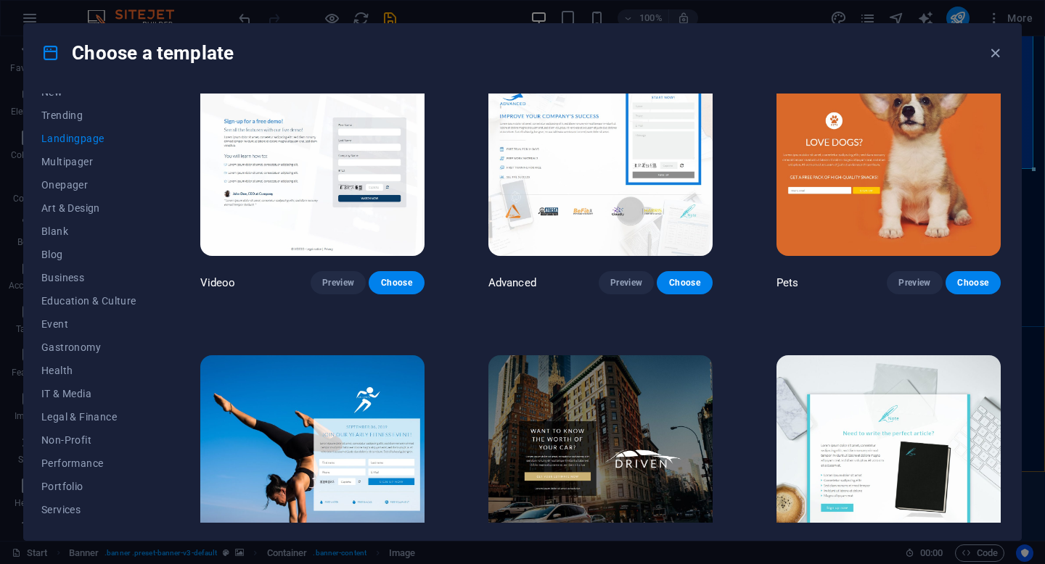
click at [916, 150] on img at bounding box center [888, 153] width 224 height 207
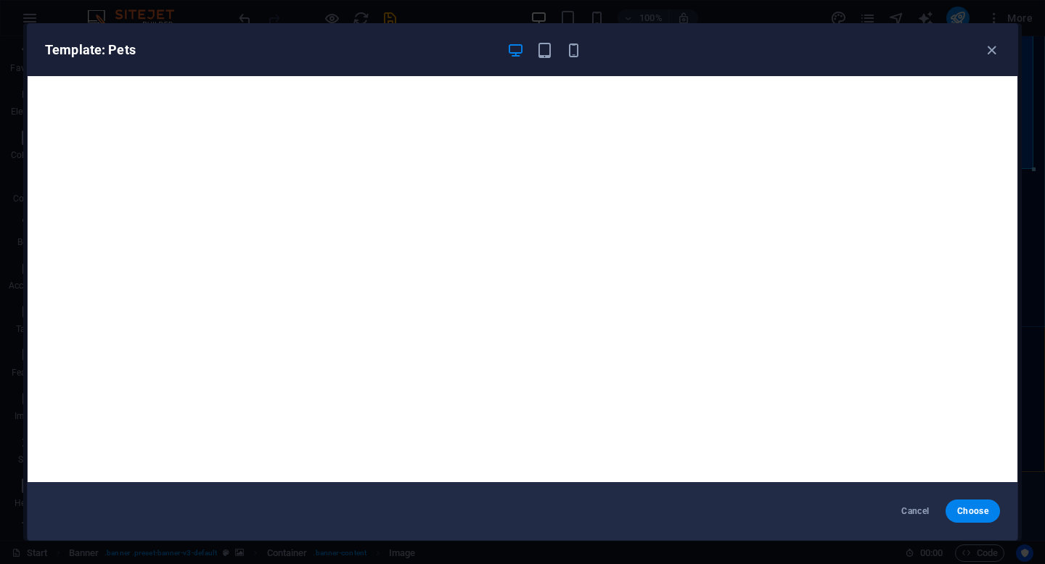
scroll to position [4, 0]
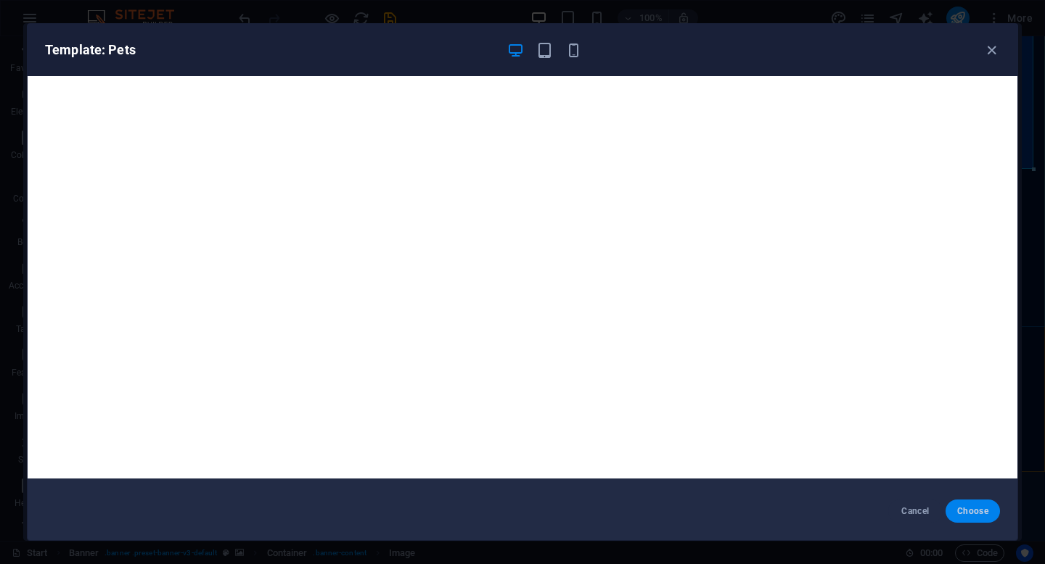
click at [974, 509] on span "Choose" at bounding box center [972, 512] width 31 height 12
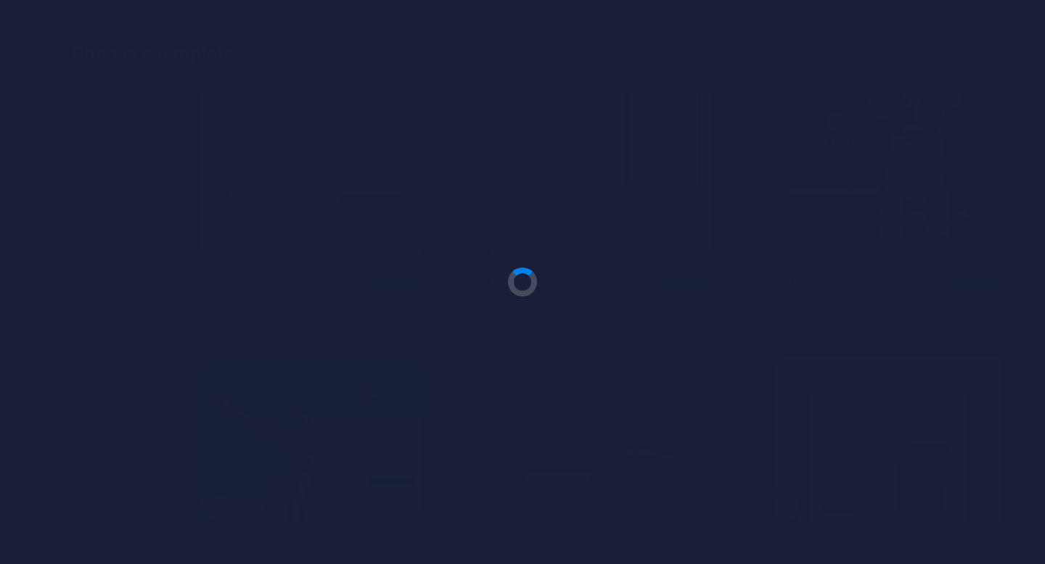
checkbox input "false"
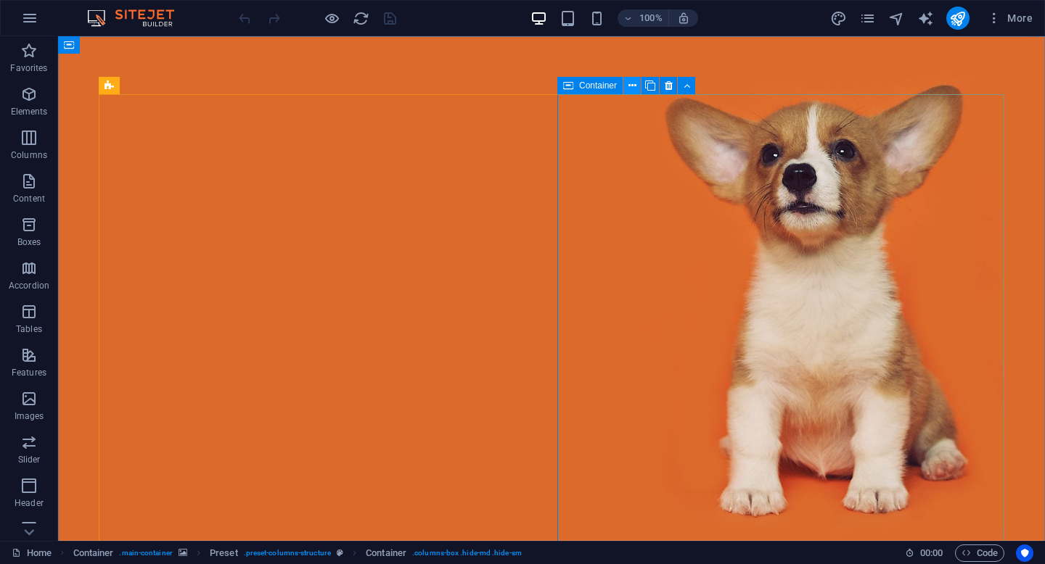
click at [633, 88] on icon at bounding box center [632, 85] width 8 height 15
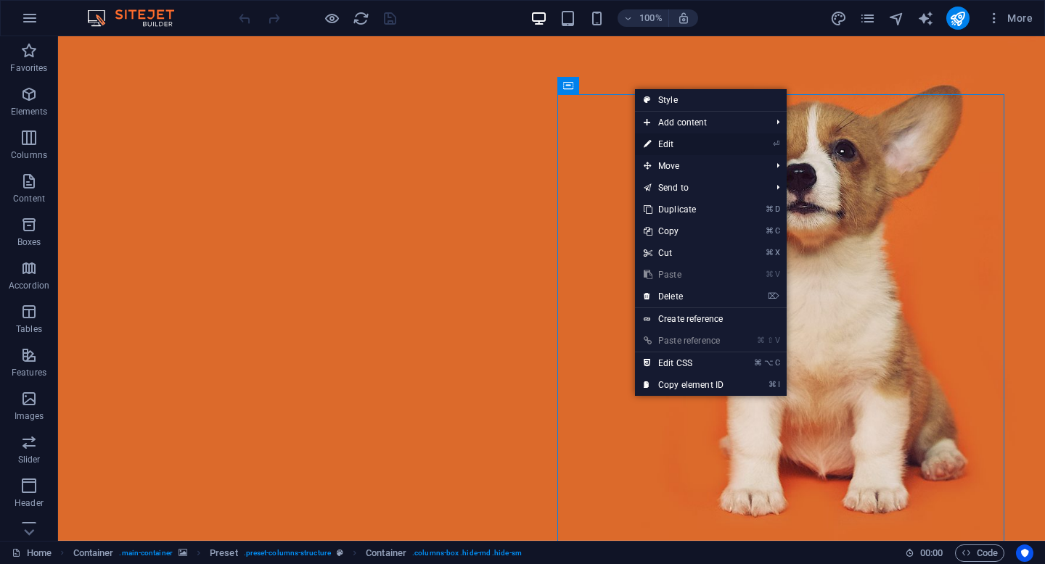
click at [669, 141] on link "⏎ Edit" at bounding box center [683, 145] width 97 height 22
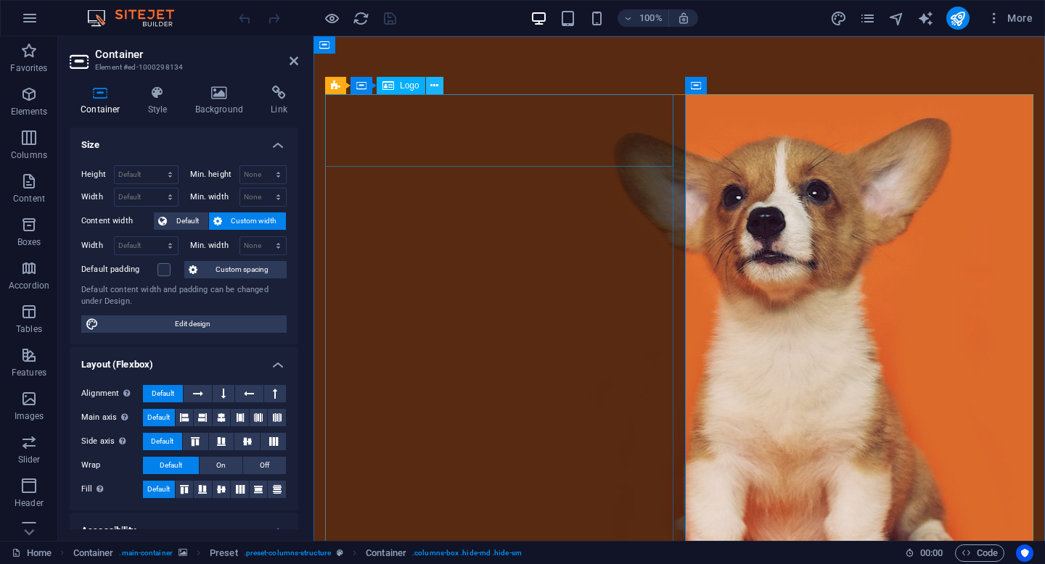
click at [432, 89] on icon at bounding box center [434, 85] width 8 height 15
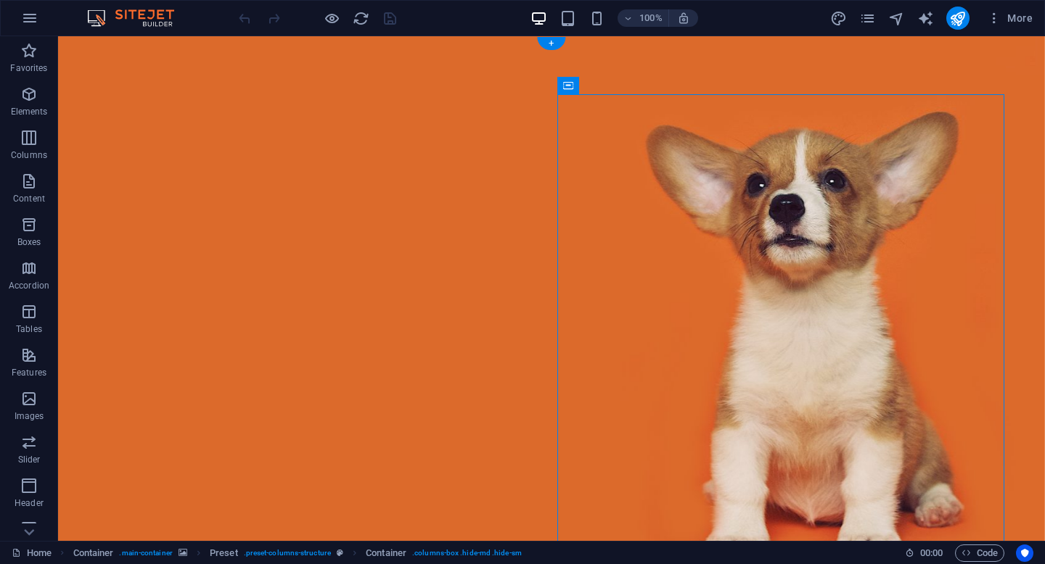
click at [1040, 304] on figure at bounding box center [551, 325] width 987 height 579
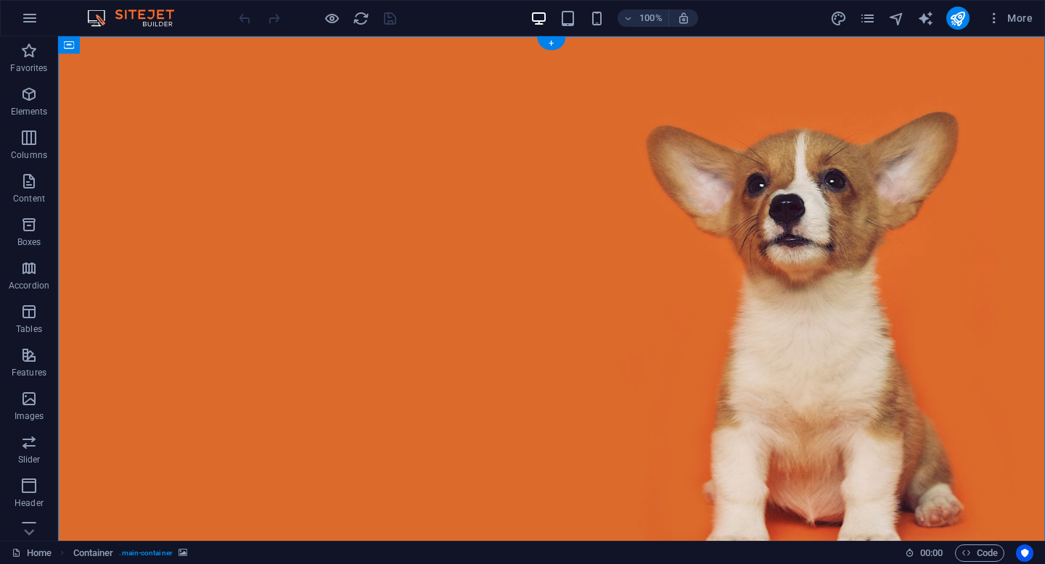
click at [1032, 300] on figure at bounding box center [551, 325] width 987 height 579
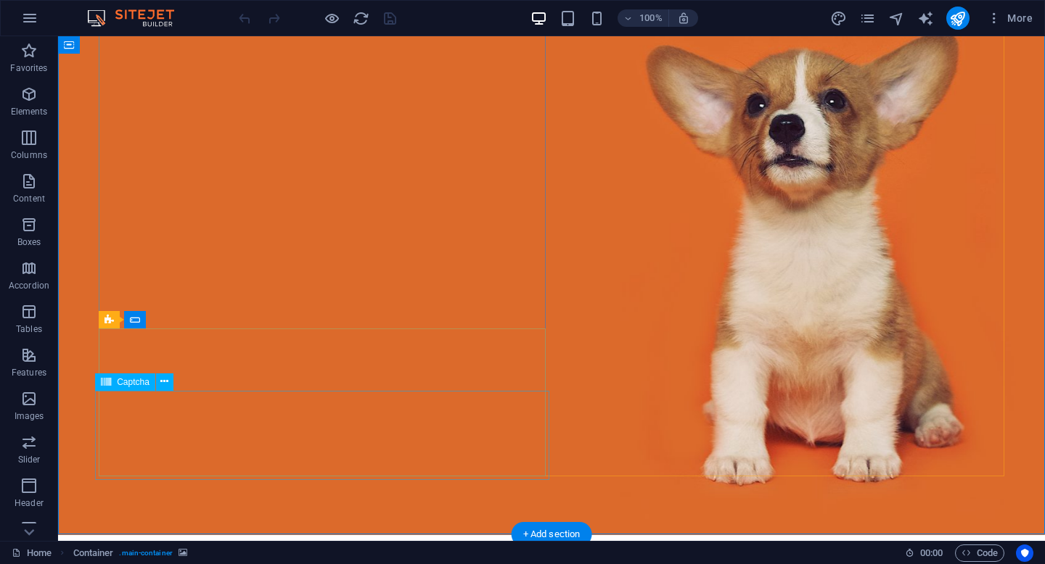
scroll to position [81, 0]
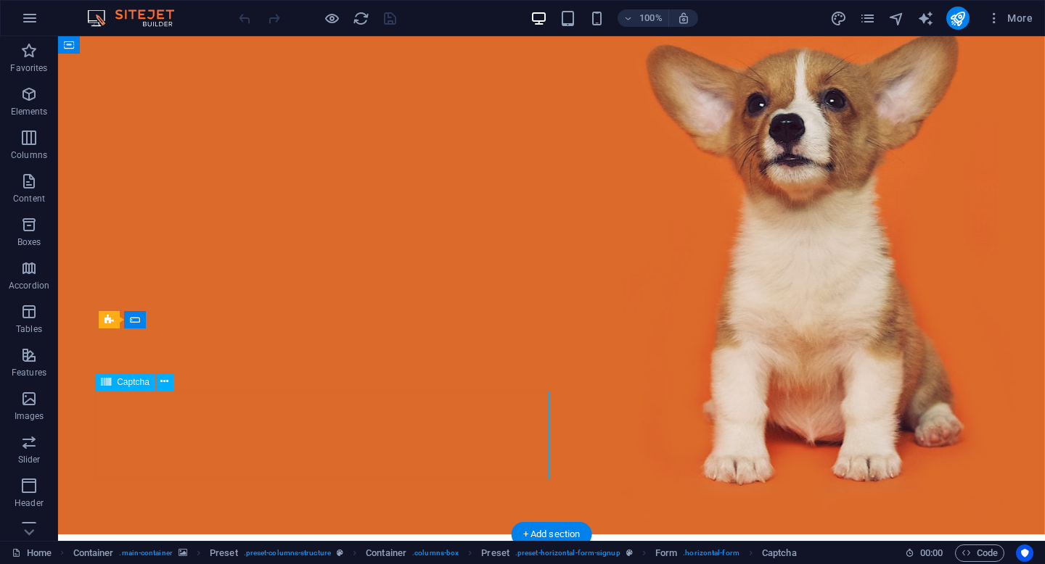
scroll to position [44, 0]
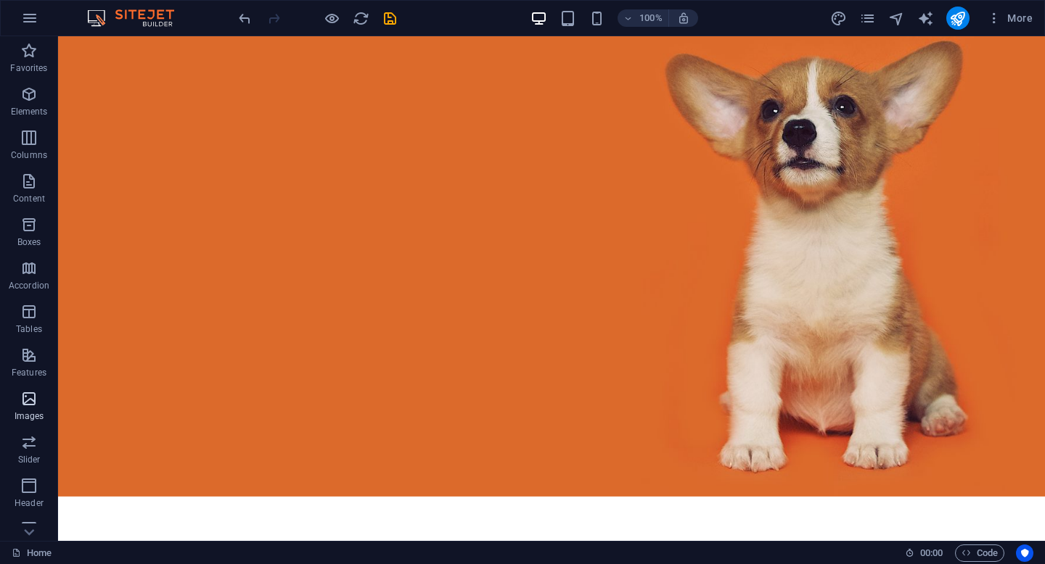
click at [24, 390] on icon "button" at bounding box center [28, 398] width 17 height 17
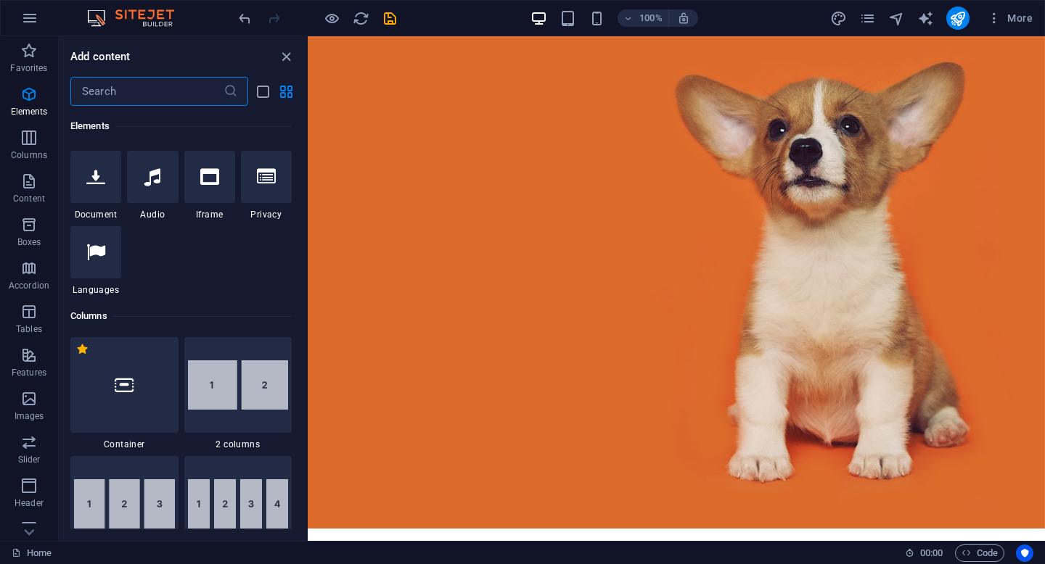
scroll to position [0, 0]
